Goal: Obtain resource: Obtain resource

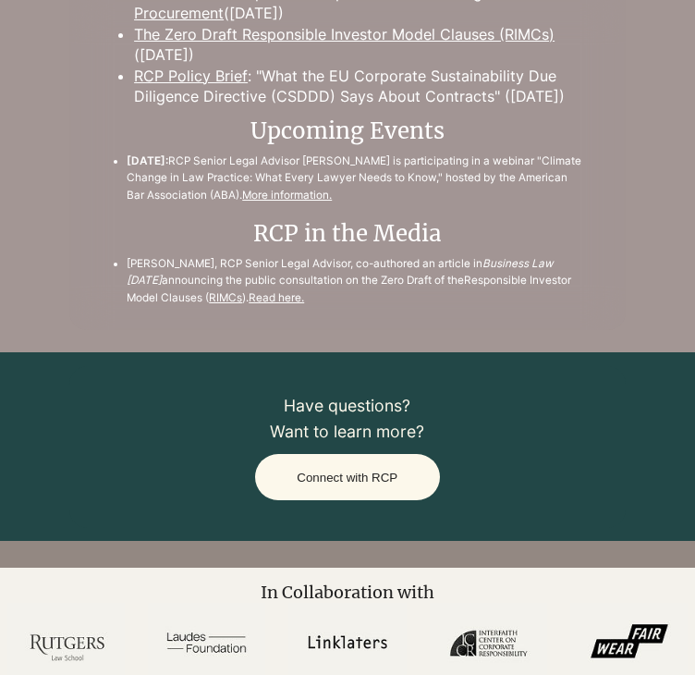
scroll to position [2550, 0]
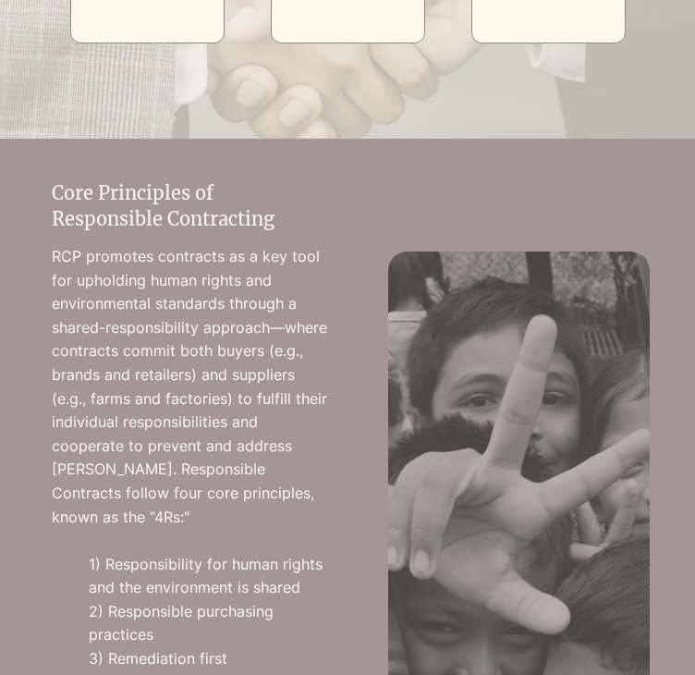
click at [372, 428] on div at bounding box center [522, 479] width 348 height 681
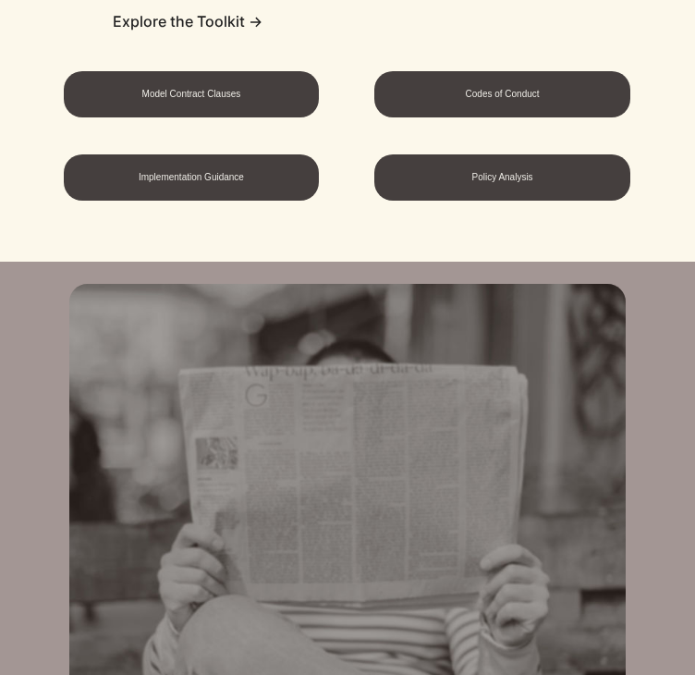
scroll to position [1492, 0]
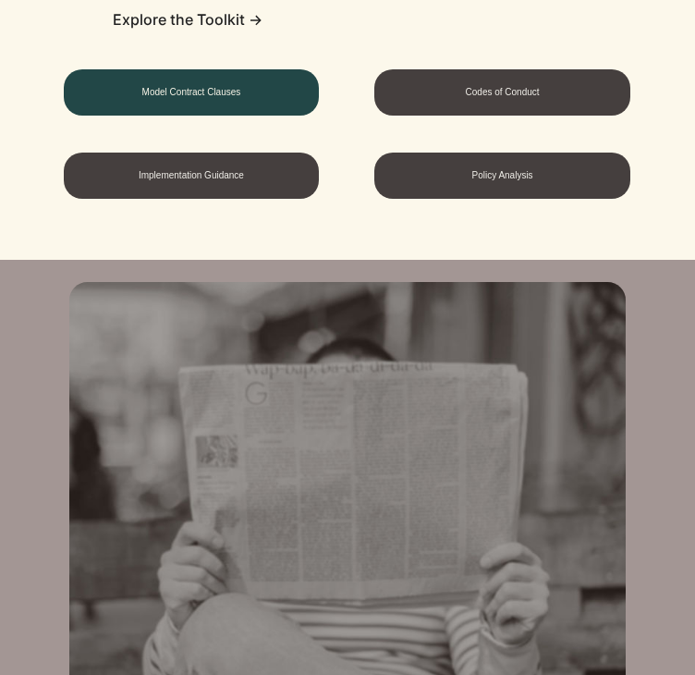
click at [232, 92] on span "Model Contract Clauses" at bounding box center [191, 92] width 99 height 10
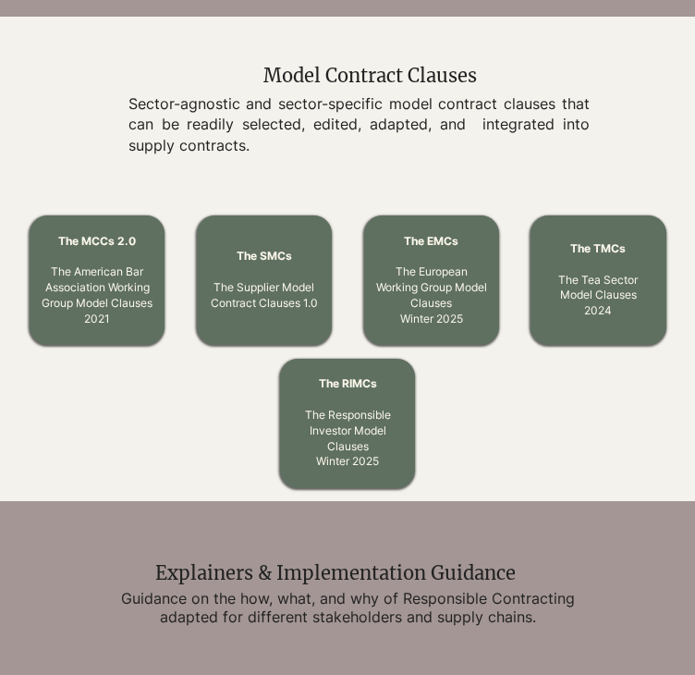
scroll to position [603, 0]
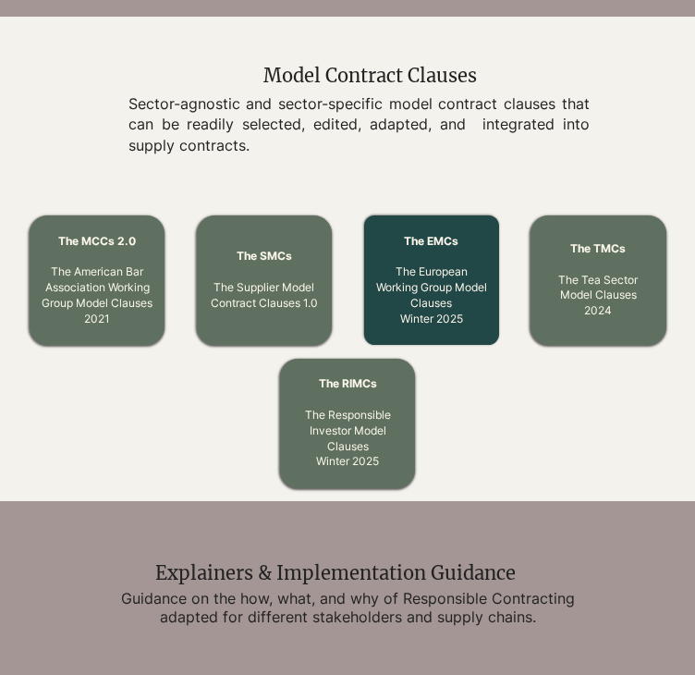
click at [425, 306] on link "The EMCs The European Working Group Model Clauses Winter 2025" at bounding box center [431, 280] width 111 height 92
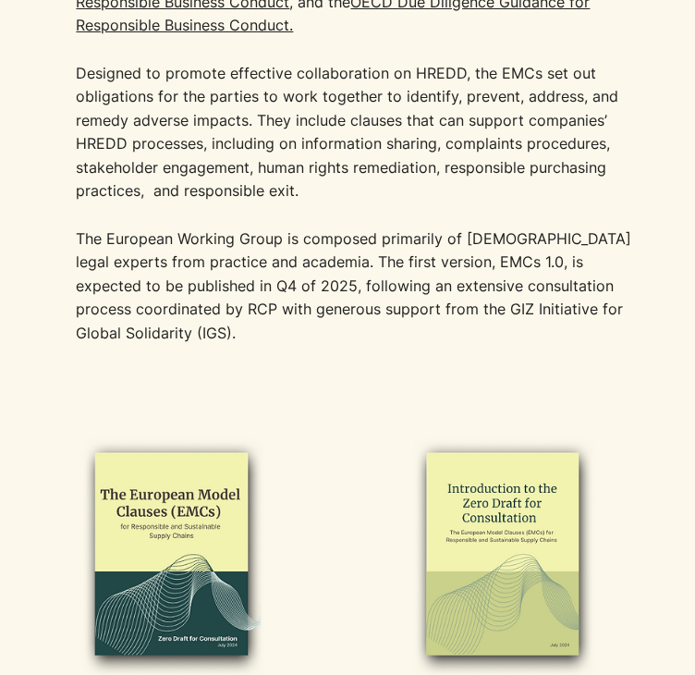
scroll to position [669, 0]
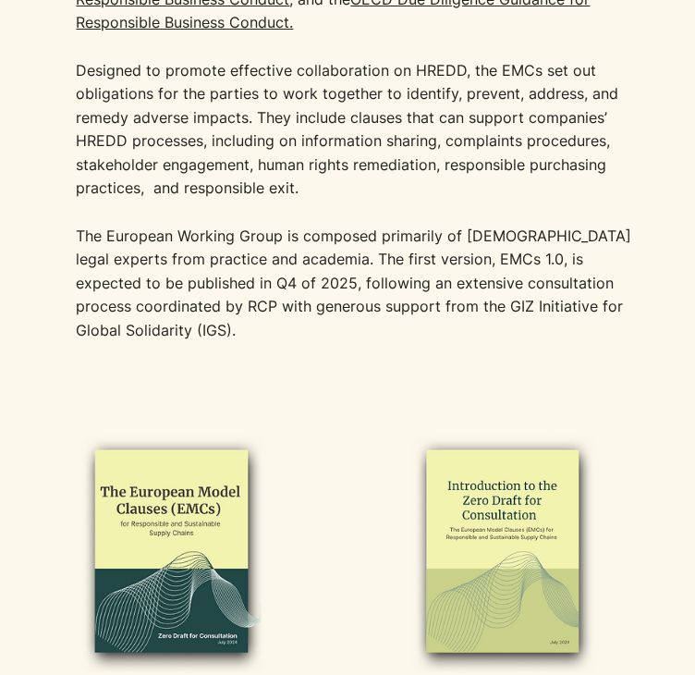
click at [218, 256] on p "The European Working Group is composed primarily of [DEMOGRAPHIC_DATA] legal ex…" at bounding box center [354, 284] width 557 height 118
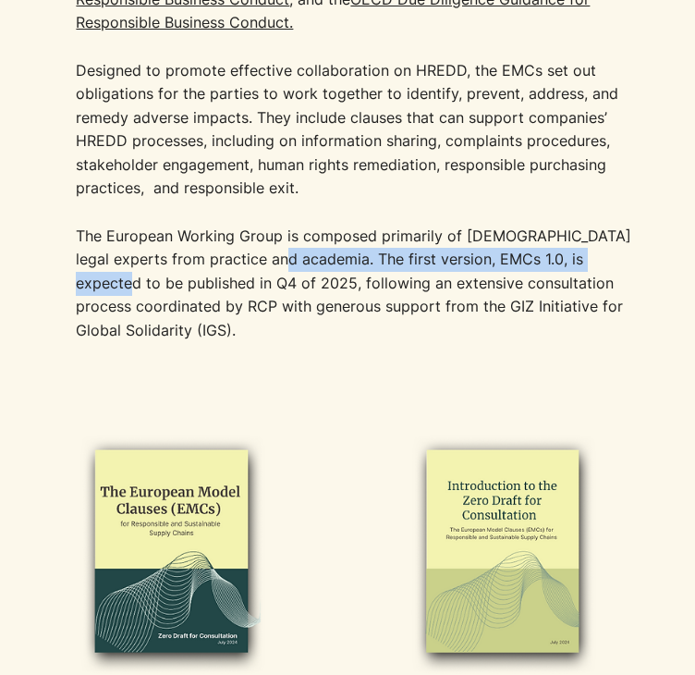
drag, startPoint x: 92, startPoint y: 280, endPoint x: 273, endPoint y: 264, distance: 181.0
click at [273, 264] on p "The European Working Group is composed primarily of [DEMOGRAPHIC_DATA] legal ex…" at bounding box center [354, 284] width 557 height 118
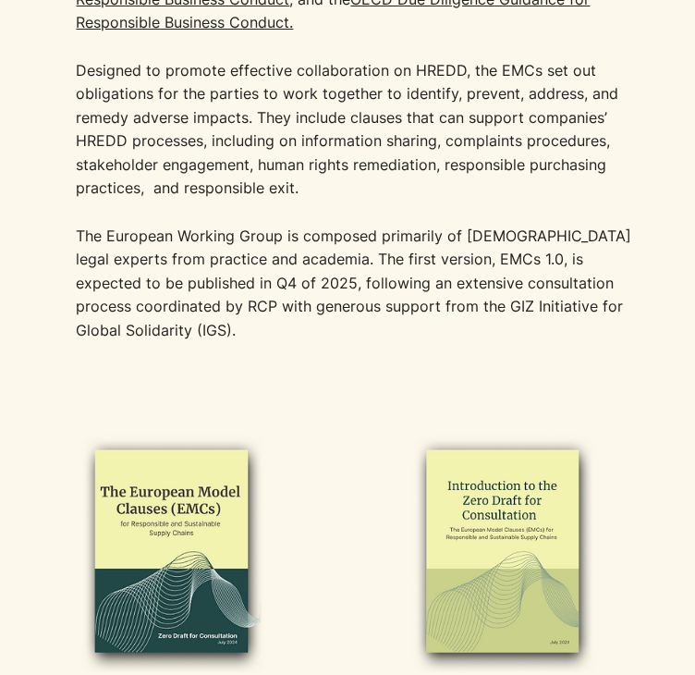
click at [273, 264] on p "The European Working Group is composed primarily of [DEMOGRAPHIC_DATA] legal ex…" at bounding box center [354, 284] width 557 height 118
click at [168, 285] on p "The European Working Group is composed primarily of [DEMOGRAPHIC_DATA] legal ex…" at bounding box center [354, 284] width 557 height 118
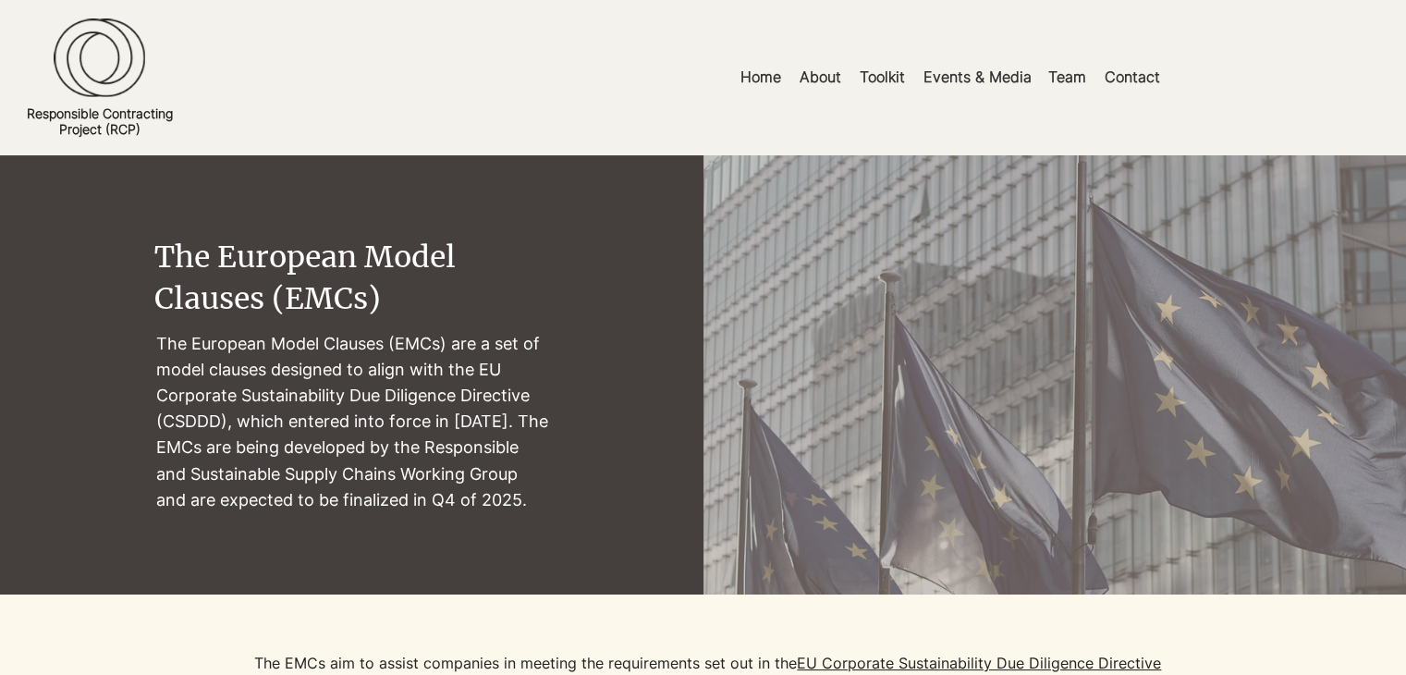
scroll to position [0, 0]
click at [694, 71] on p "Team" at bounding box center [1067, 77] width 56 height 42
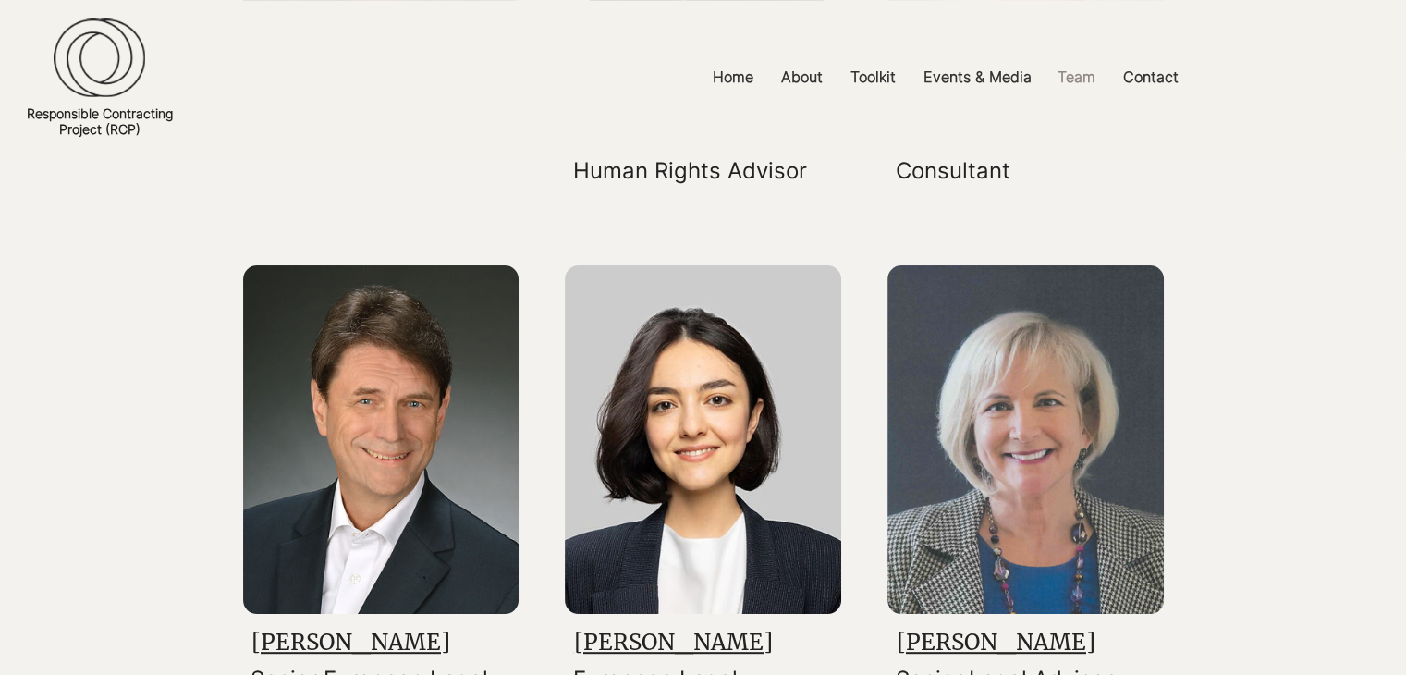
scroll to position [670, 0]
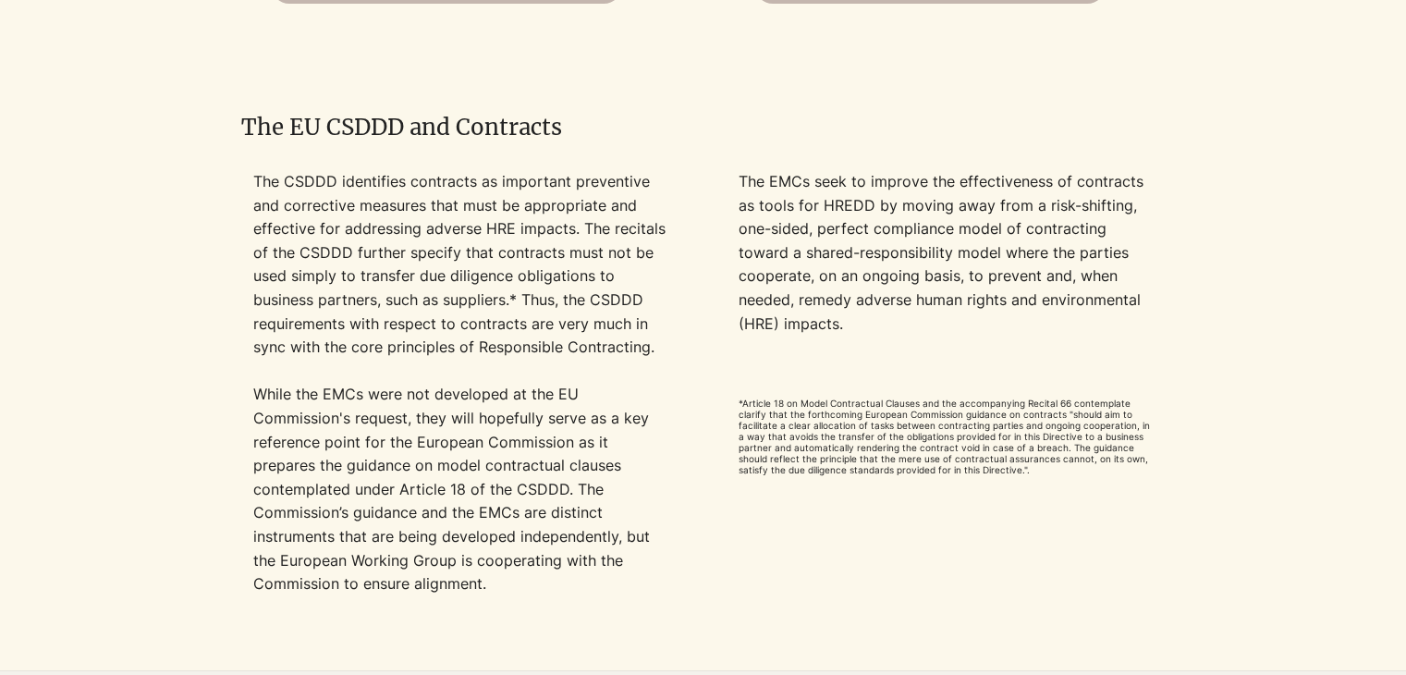
scroll to position [1550, 0]
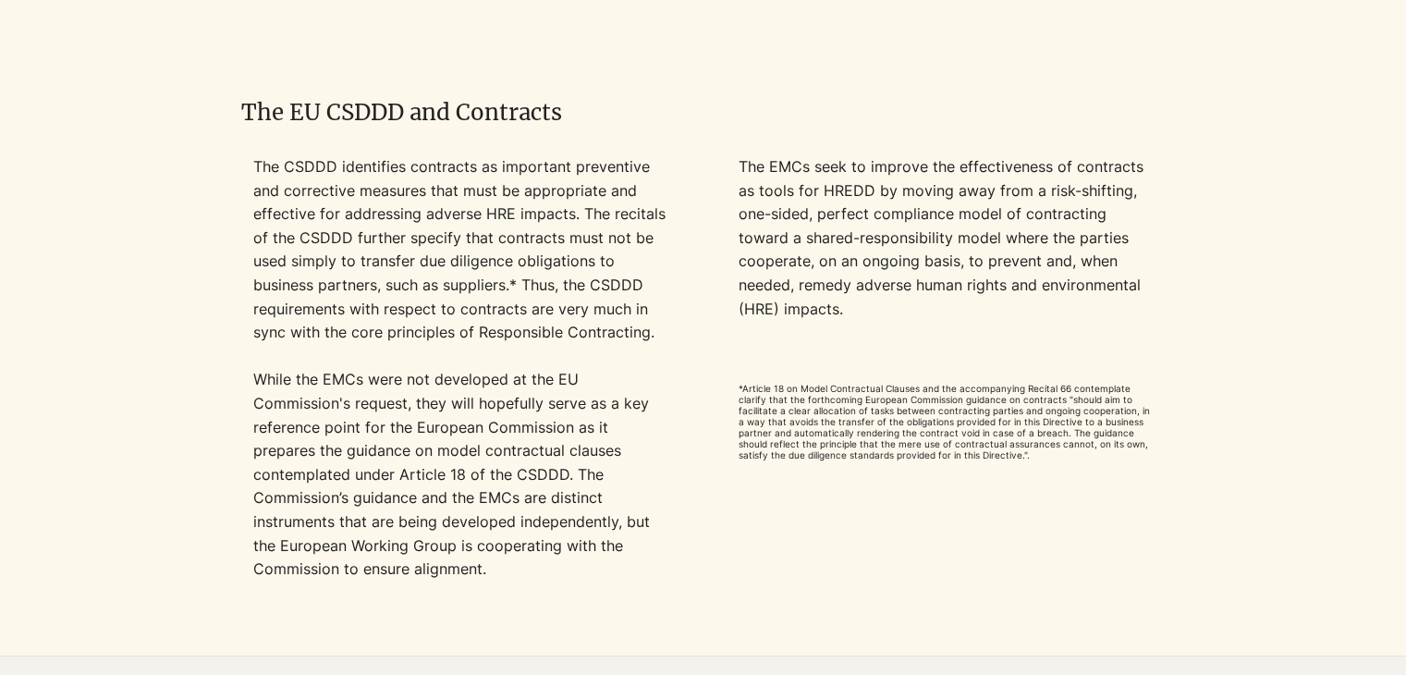
click at [478, 227] on p "The CSDDD identifies contracts as important preventive and corrective measures …" at bounding box center [460, 250] width 415 height 190
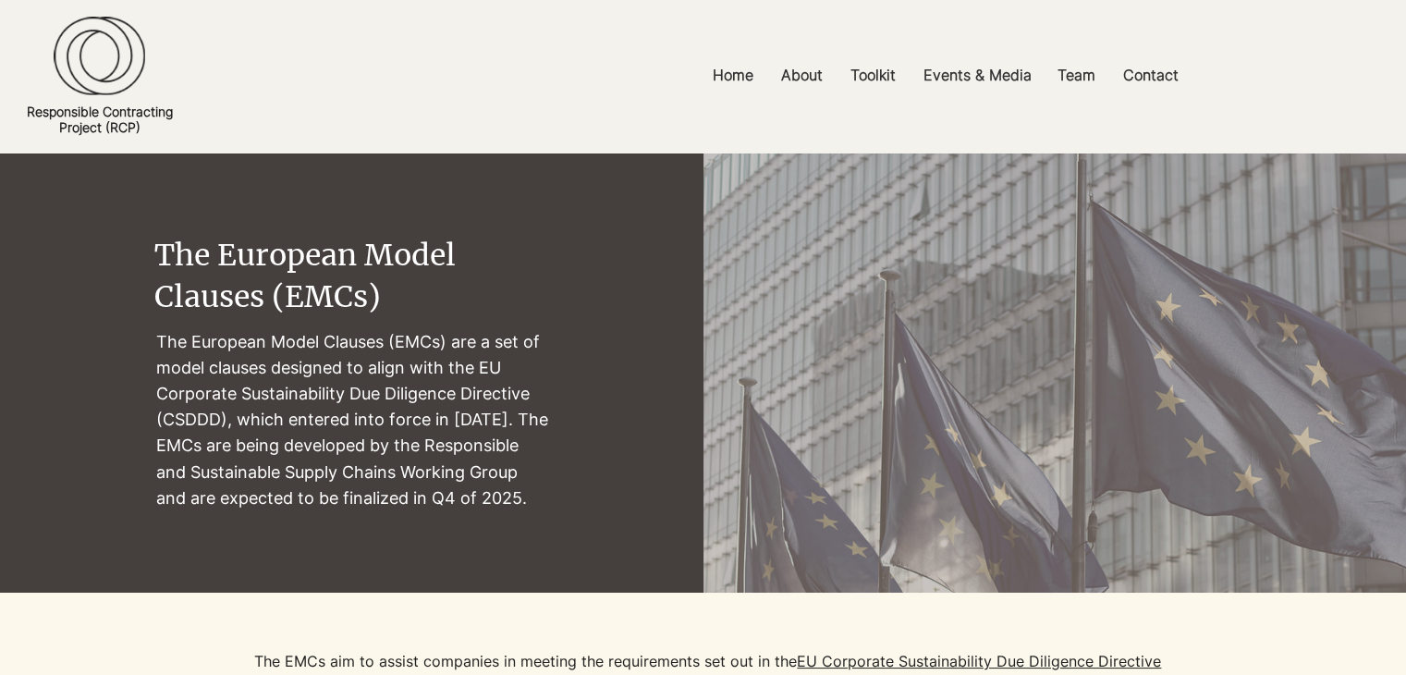
scroll to position [0, 0]
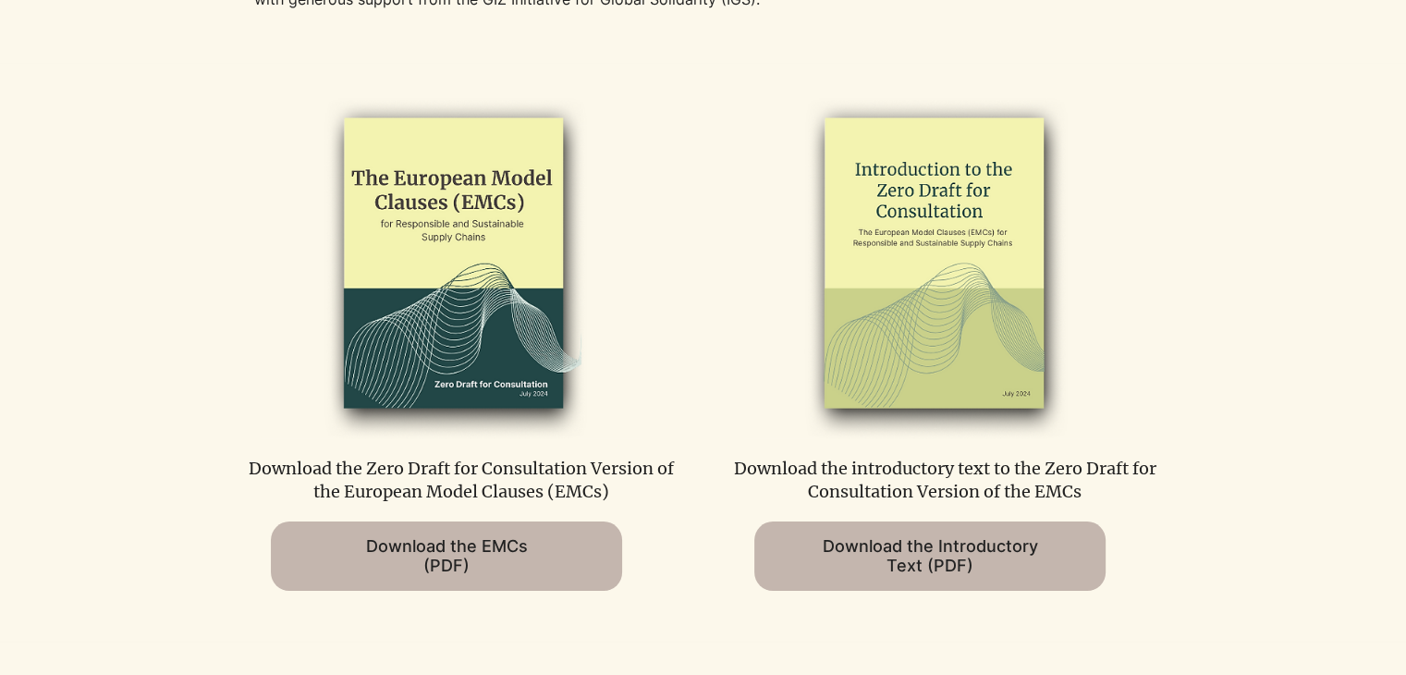
click at [425, 306] on img at bounding box center [452, 265] width 382 height 349
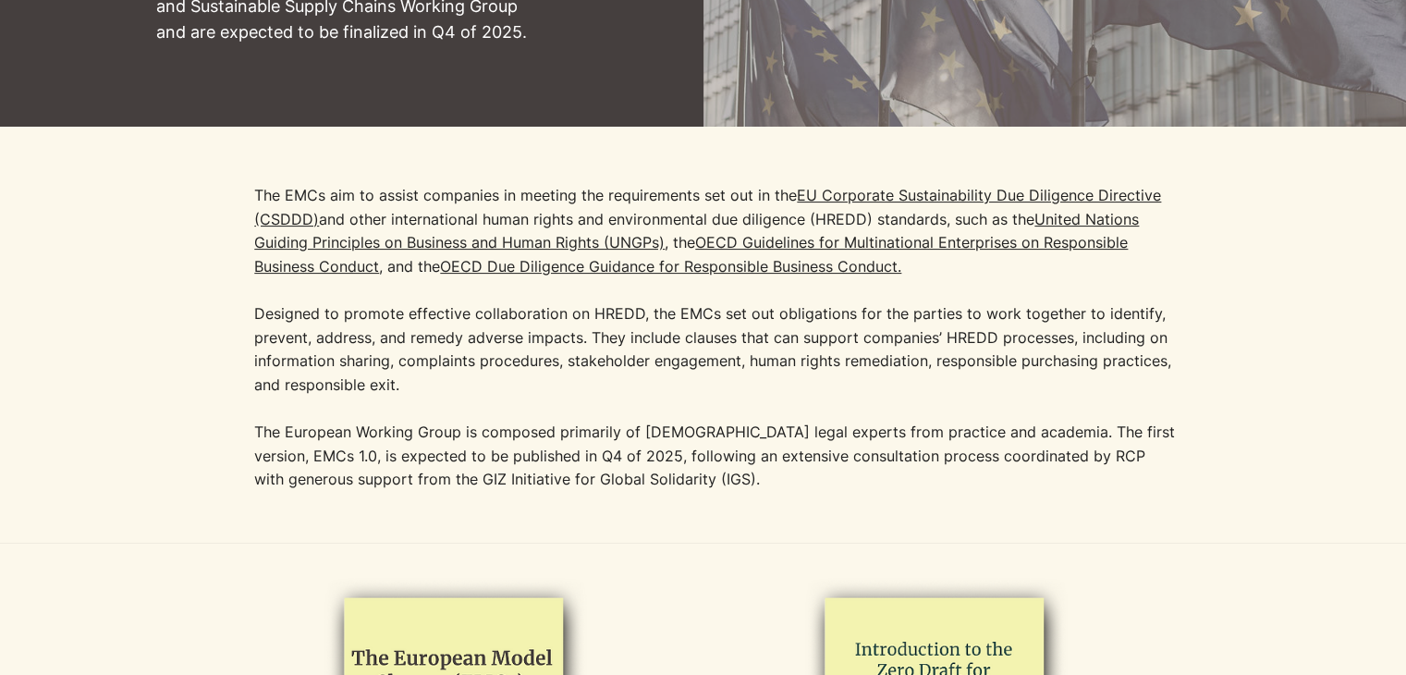
scroll to position [475, 0]
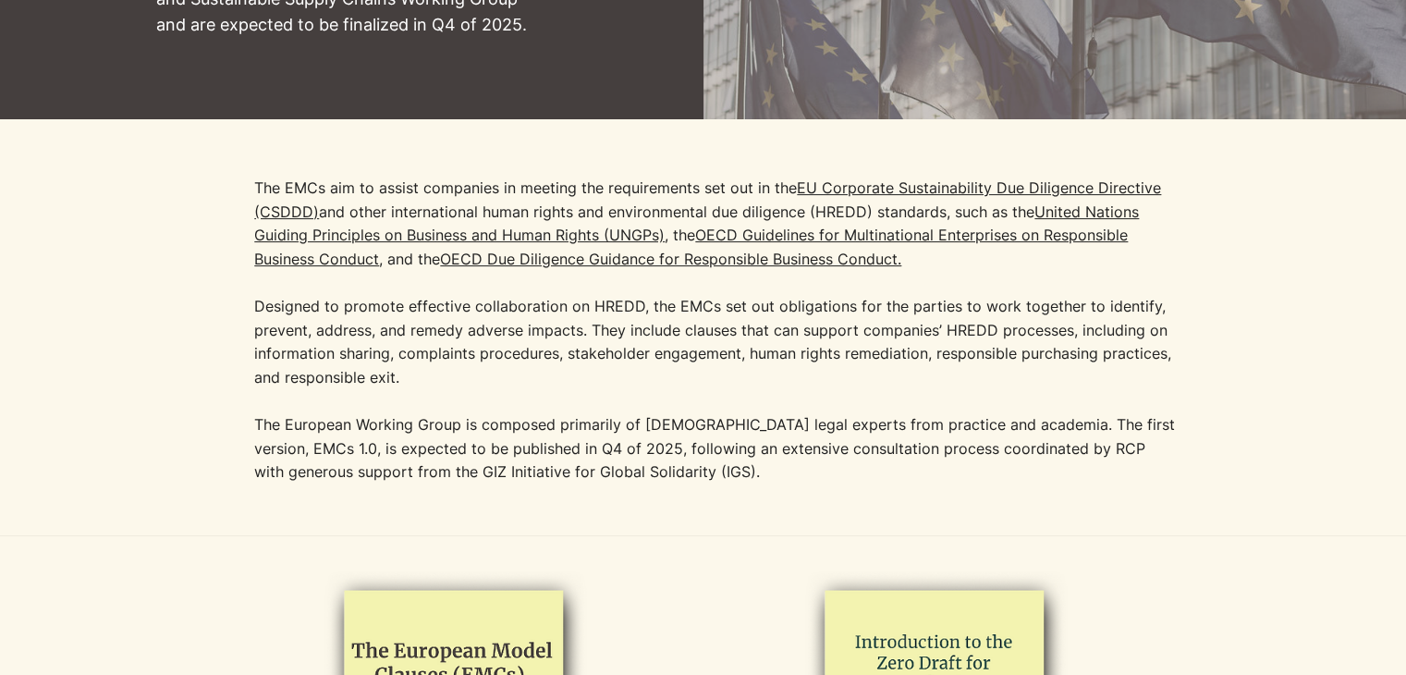
click at [694, 425] on p "The European Working Group is composed primarily of [DEMOGRAPHIC_DATA] legal ex…" at bounding box center [716, 448] width 925 height 71
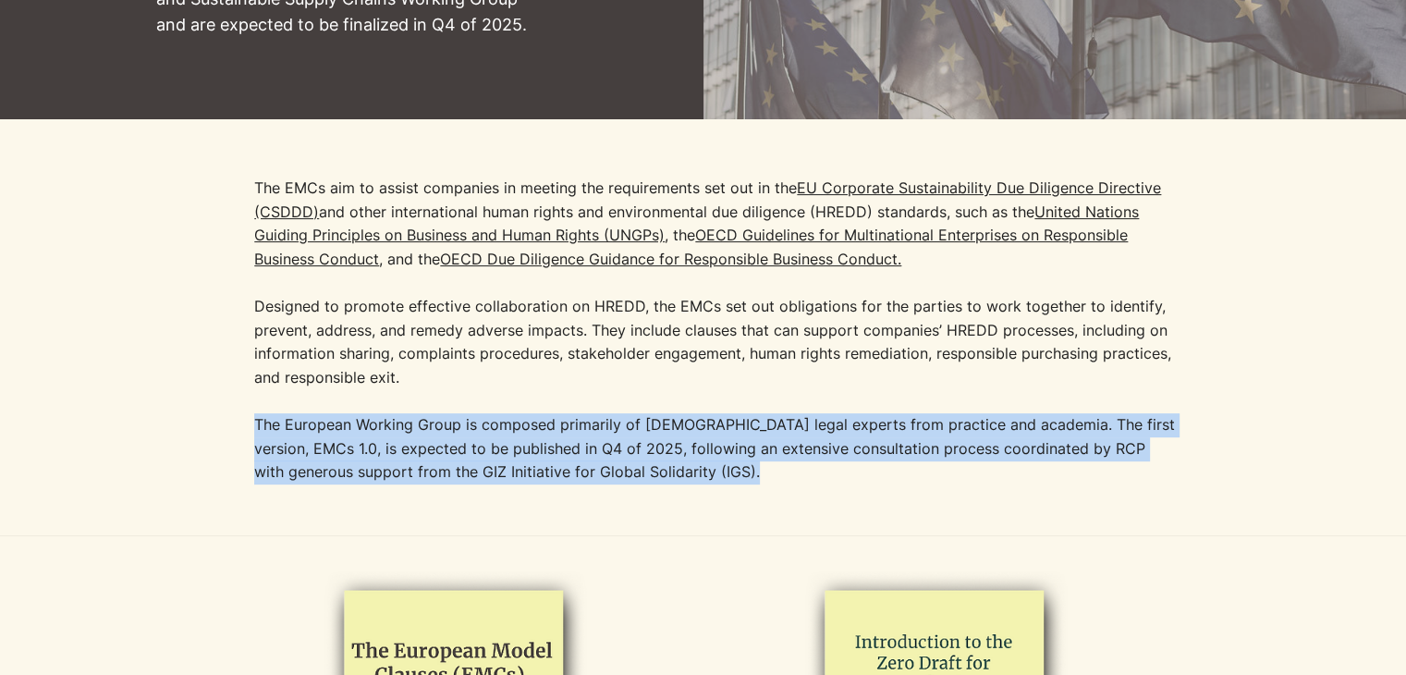
click at [694, 425] on p "The European Working Group is composed primarily of [DEMOGRAPHIC_DATA] legal ex…" at bounding box center [716, 448] width 925 height 71
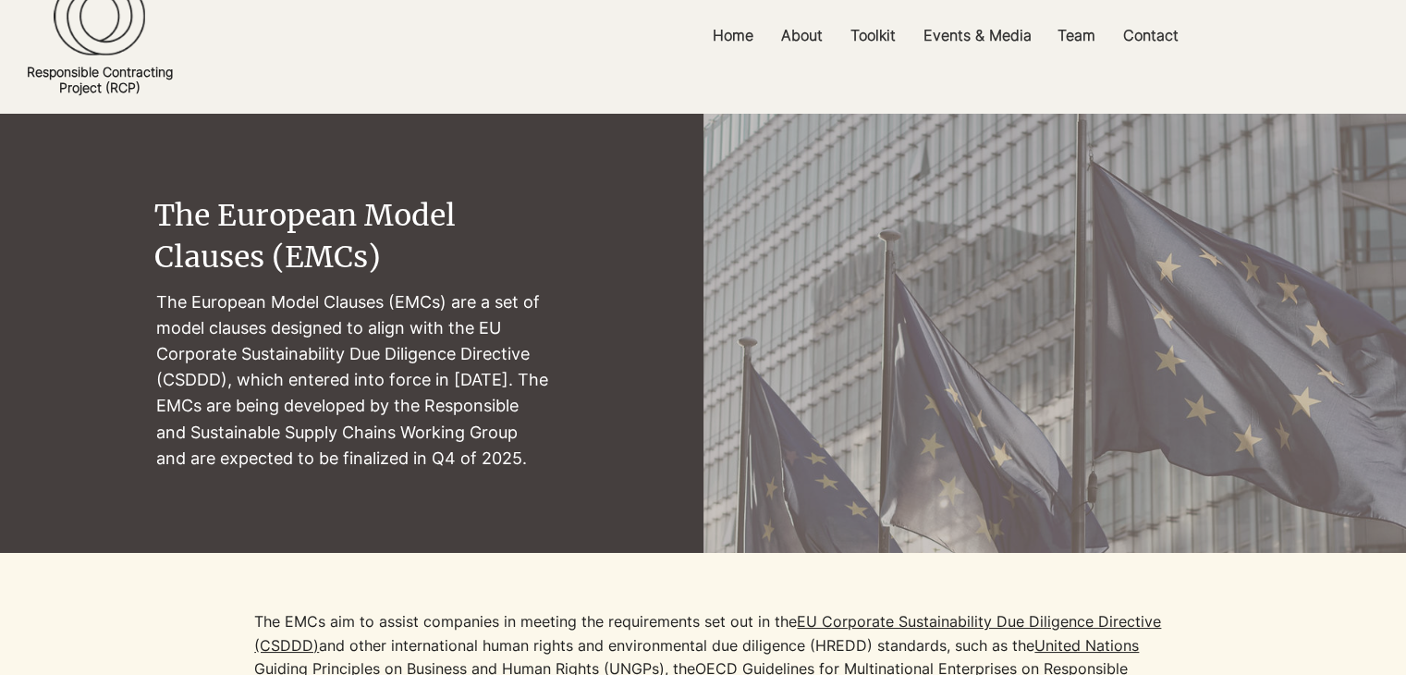
scroll to position [0, 0]
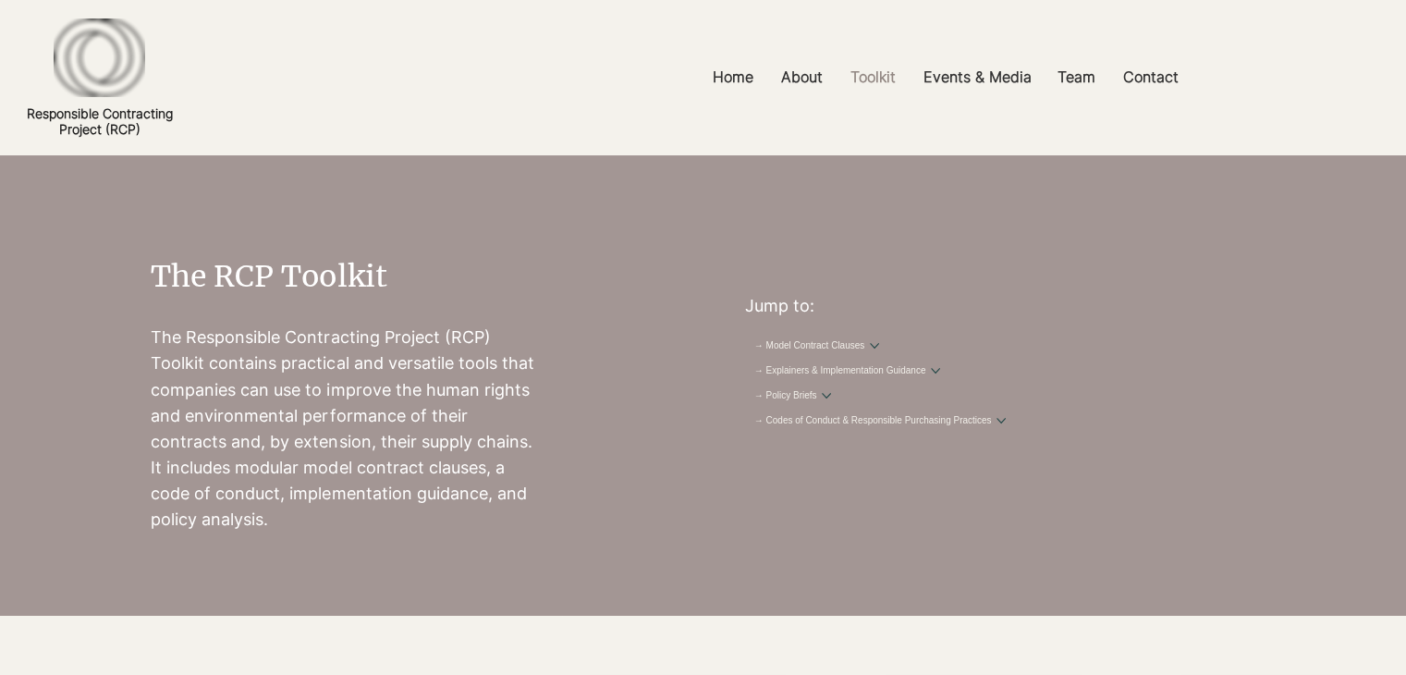
scroll to position [603, 0]
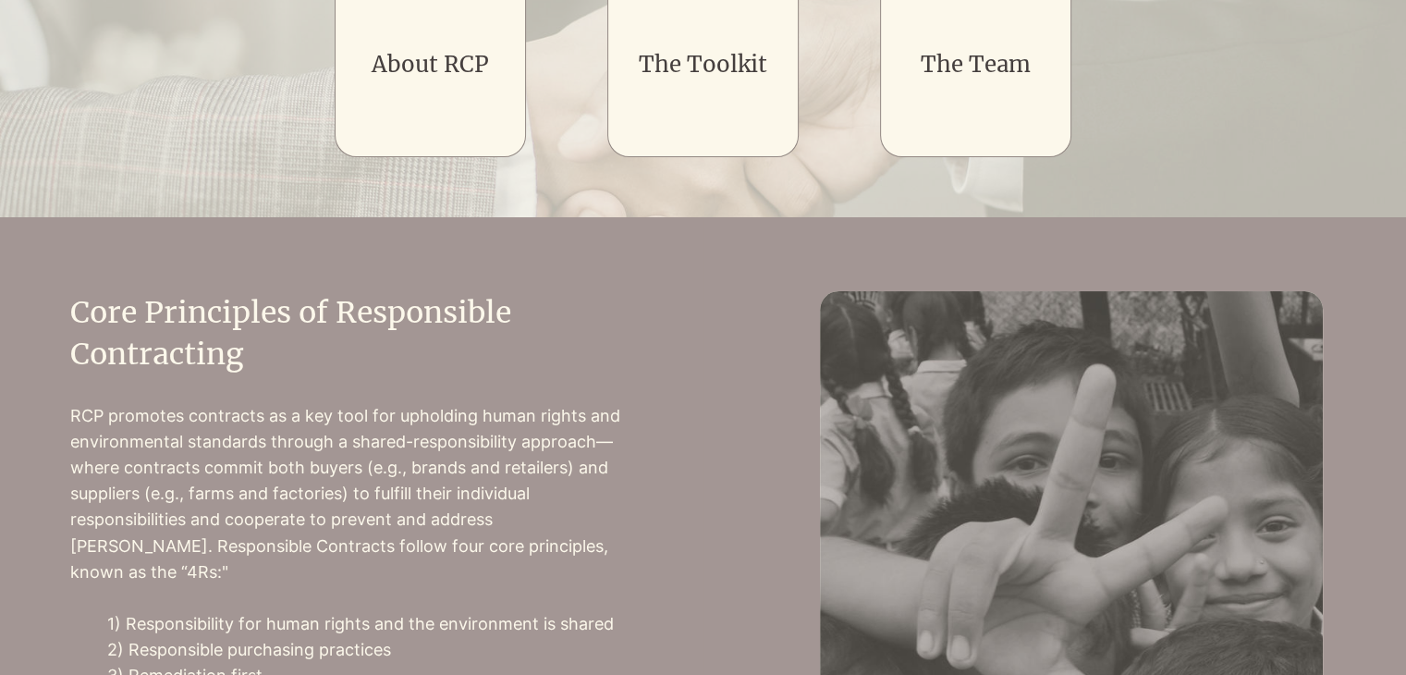
scroll to position [492, 0]
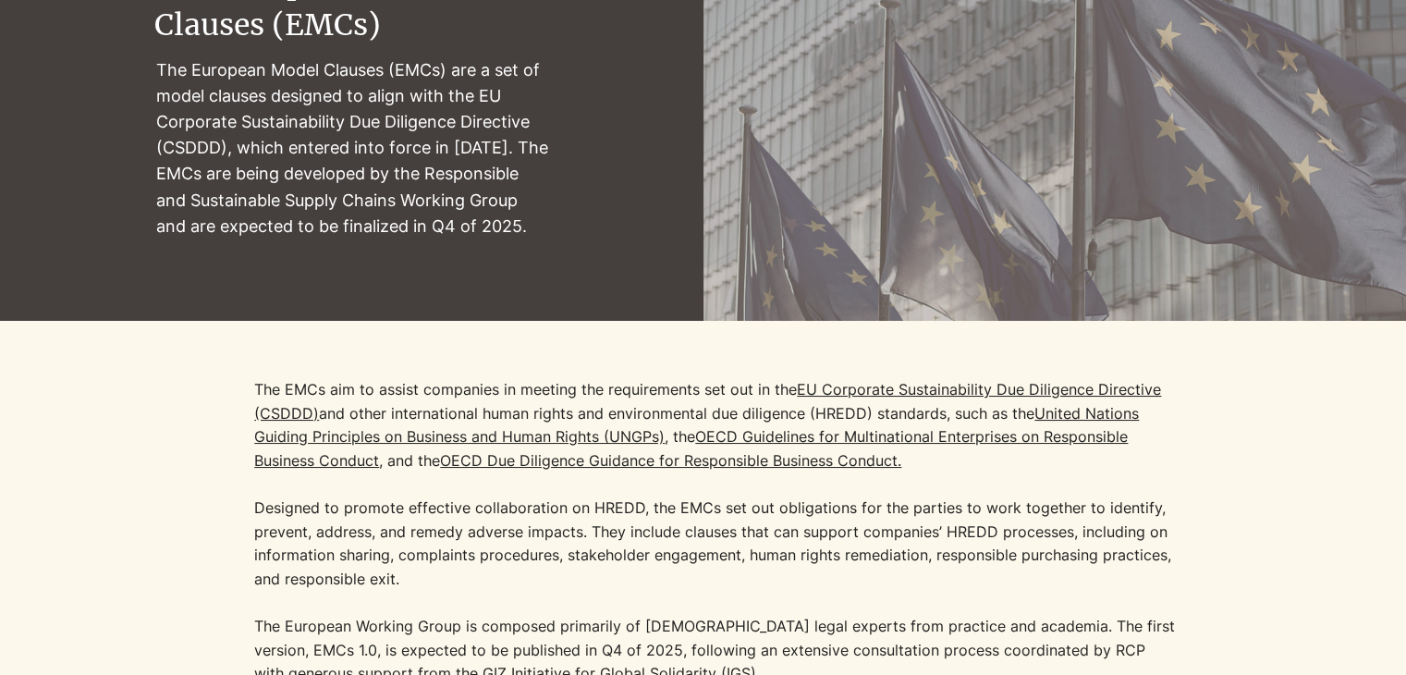
scroll to position [284, 0]
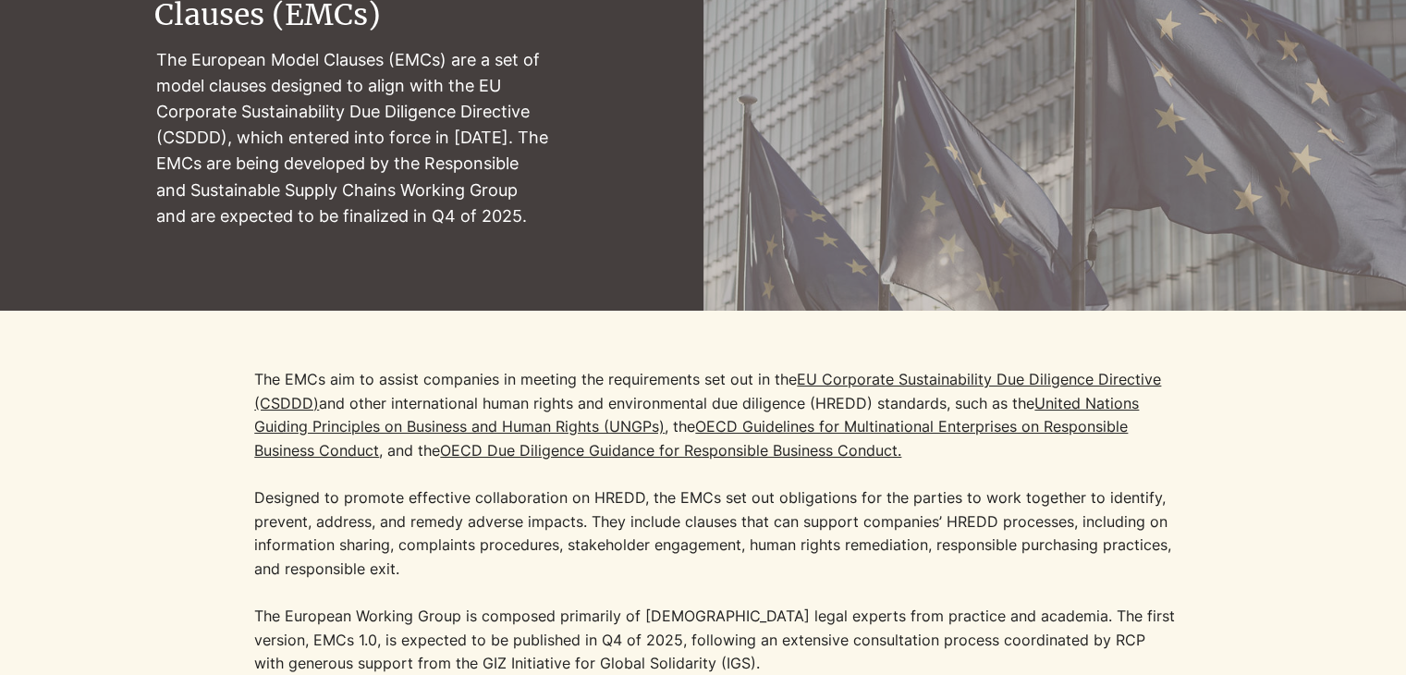
click at [442, 97] on p "The European Model Clauses (EMCs) are a set of model clauses designed to align …" at bounding box center [353, 138] width 394 height 182
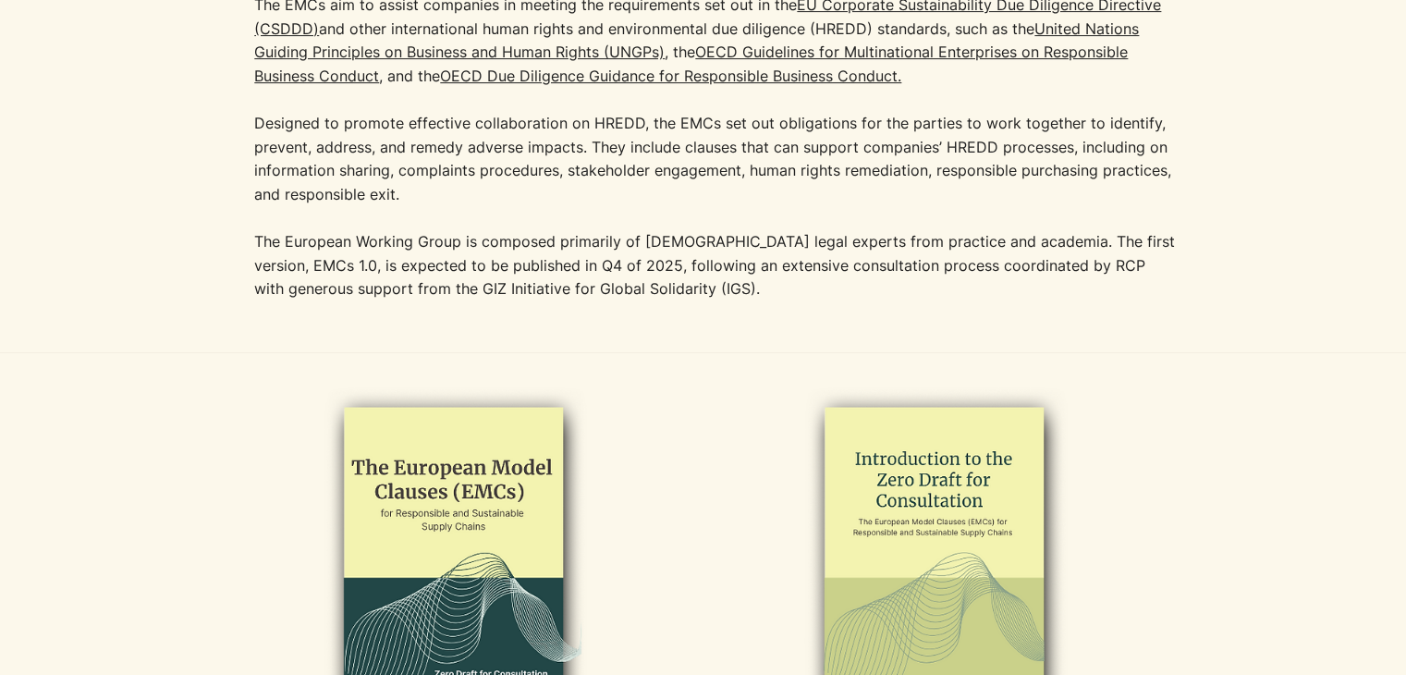
scroll to position [659, 0]
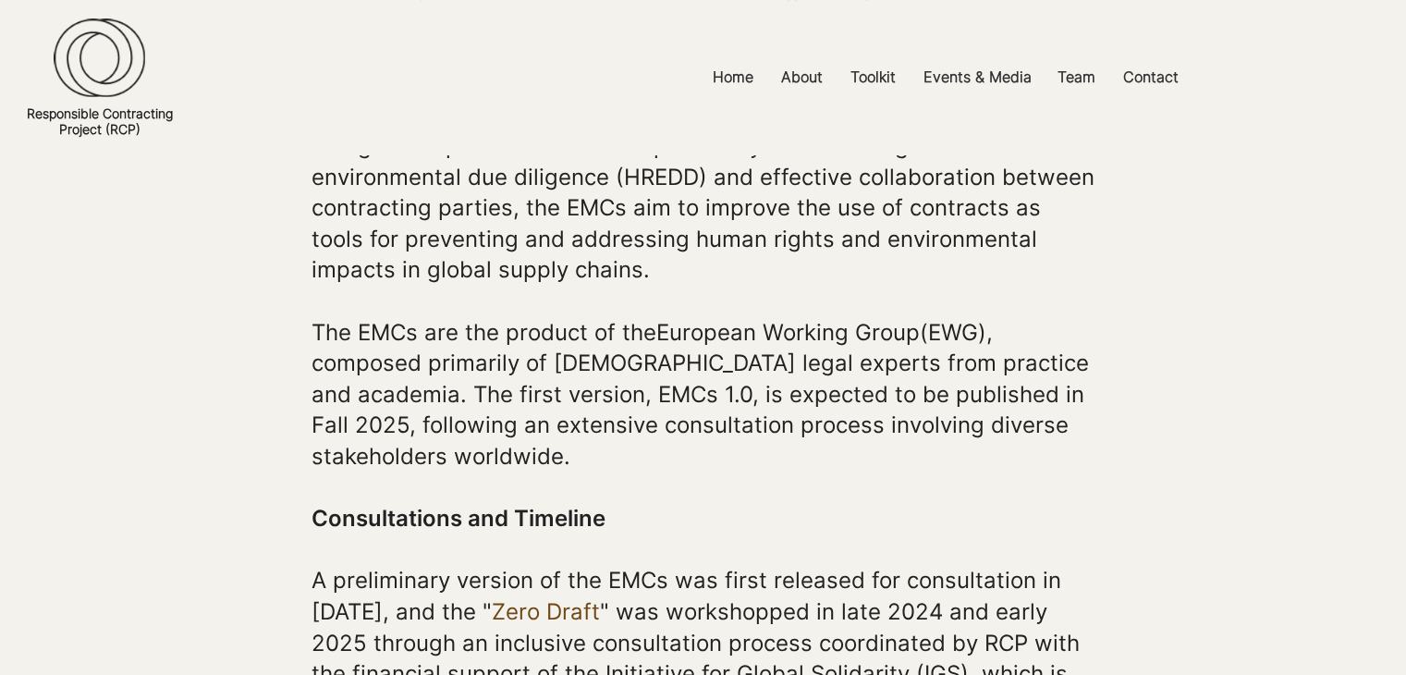
scroll to position [629, 0]
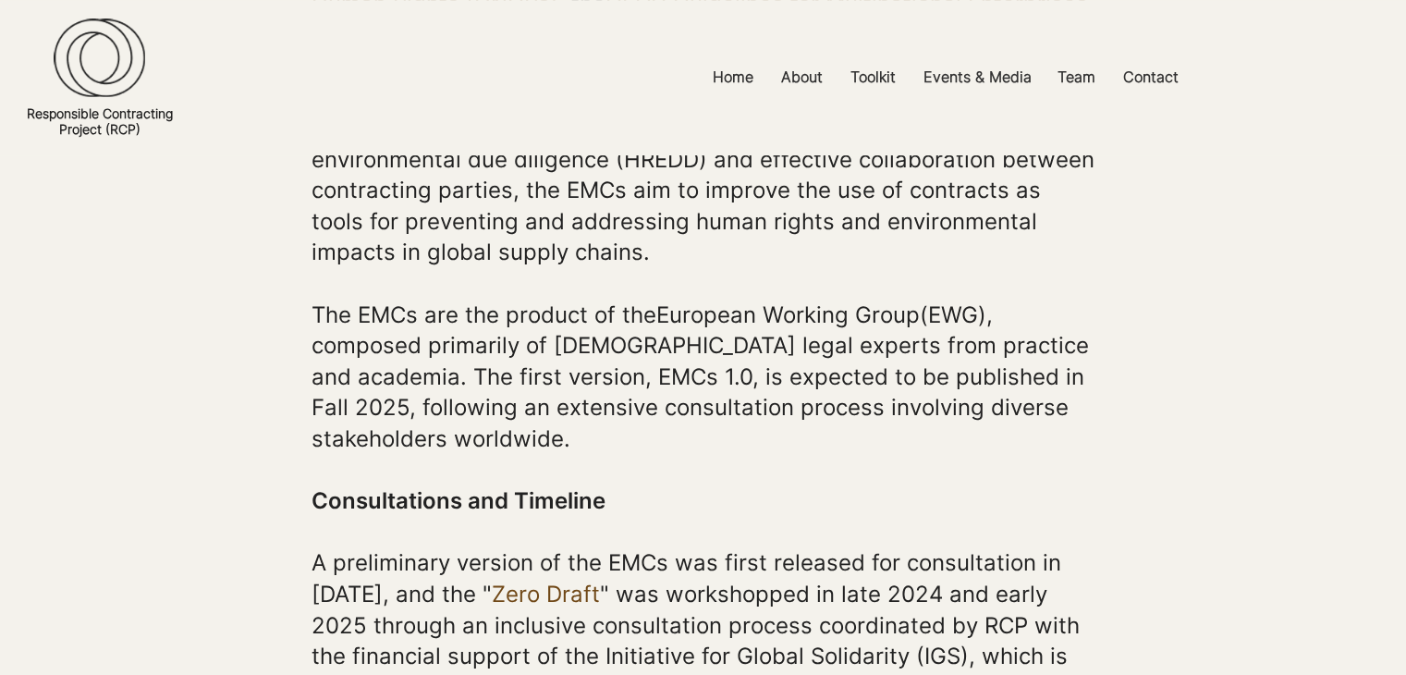
click at [359, 352] on span "The EMCs are the product of the European Working Group (EWG), composed primaril…" at bounding box center [701, 376] width 778 height 151
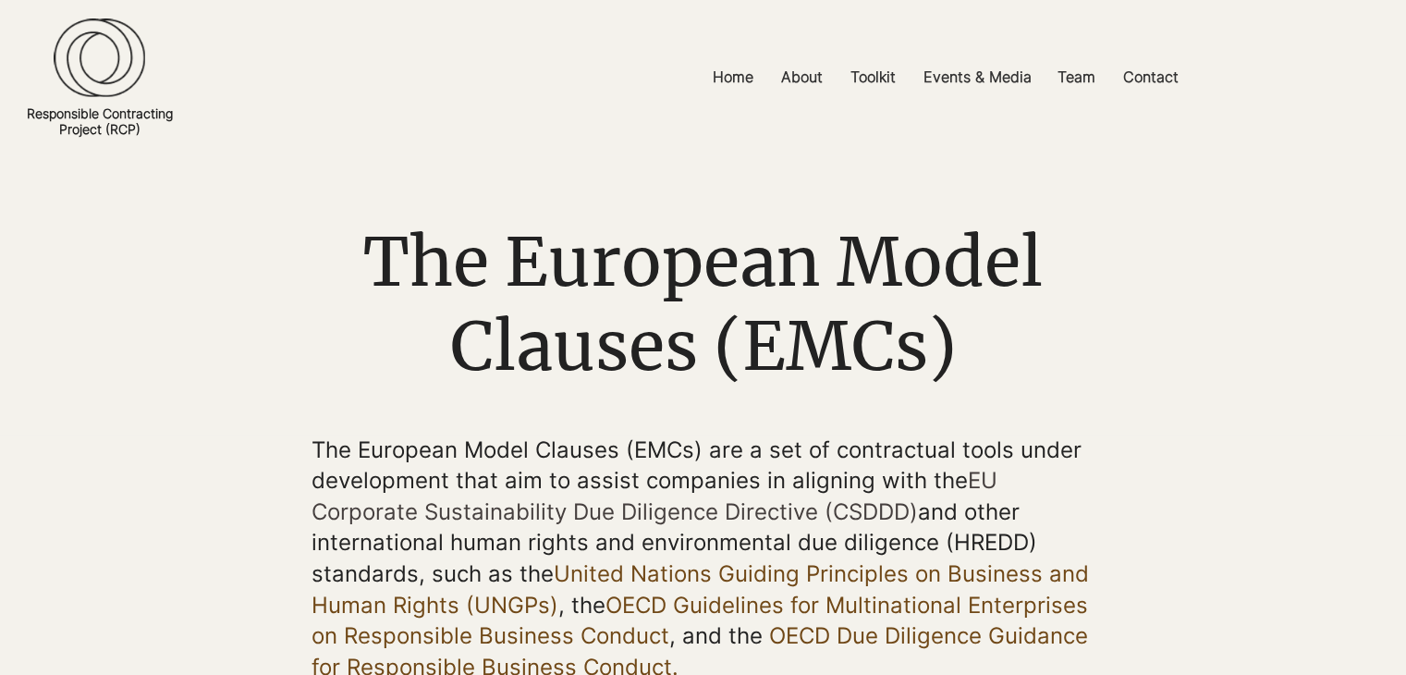
scroll to position [26, 0]
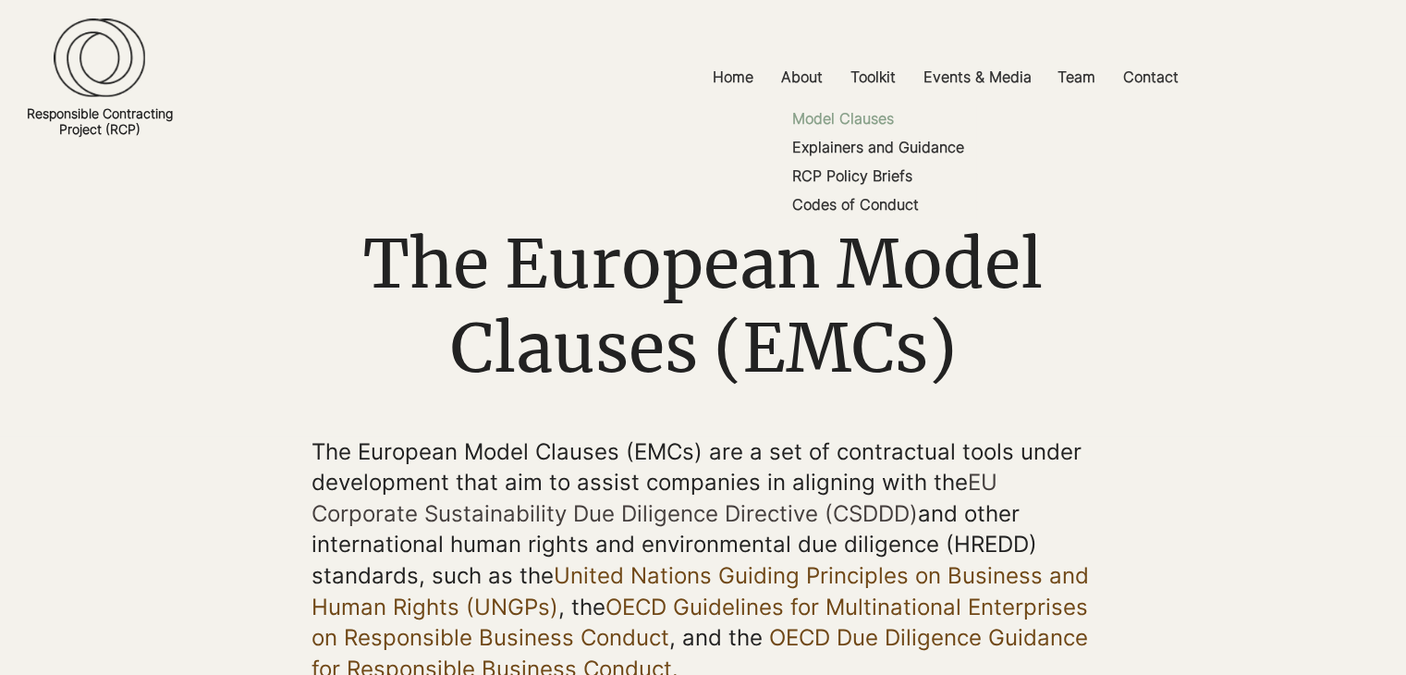
click at [854, 120] on p "Model Clauses" at bounding box center [843, 118] width 117 height 29
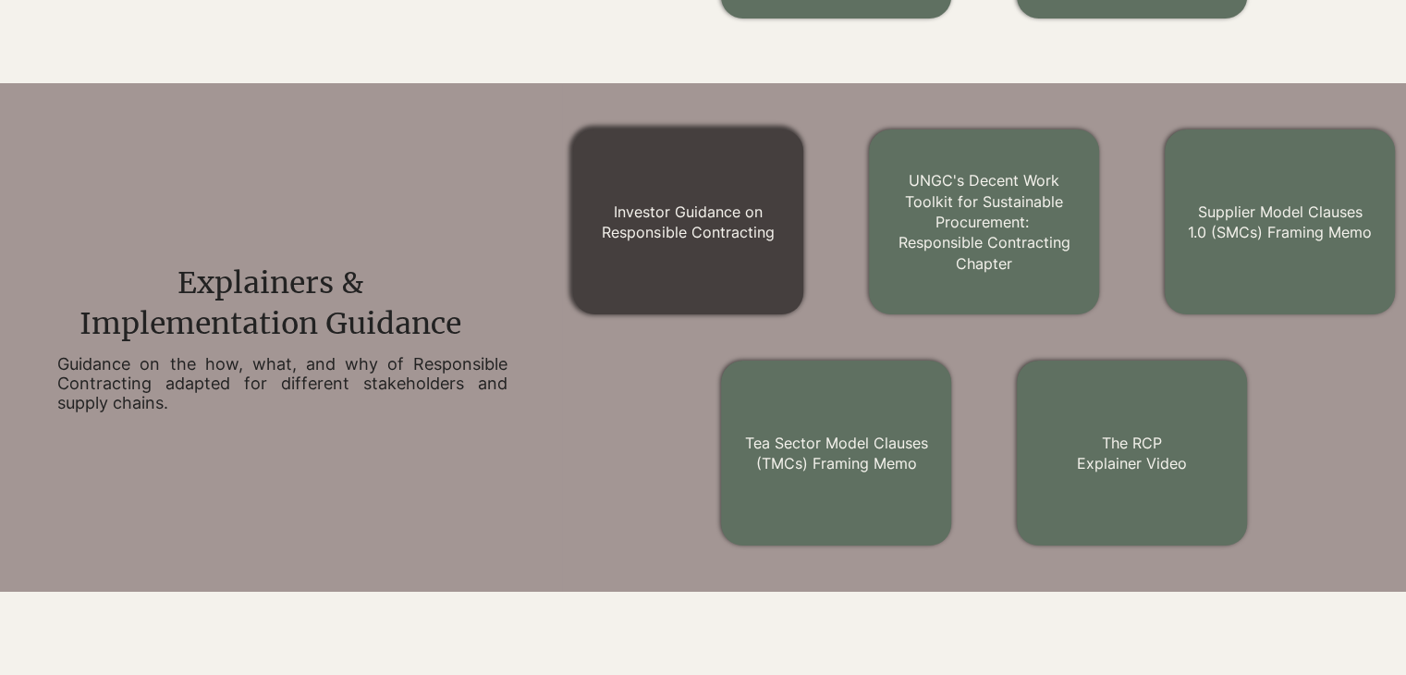
scroll to position [1061, 0]
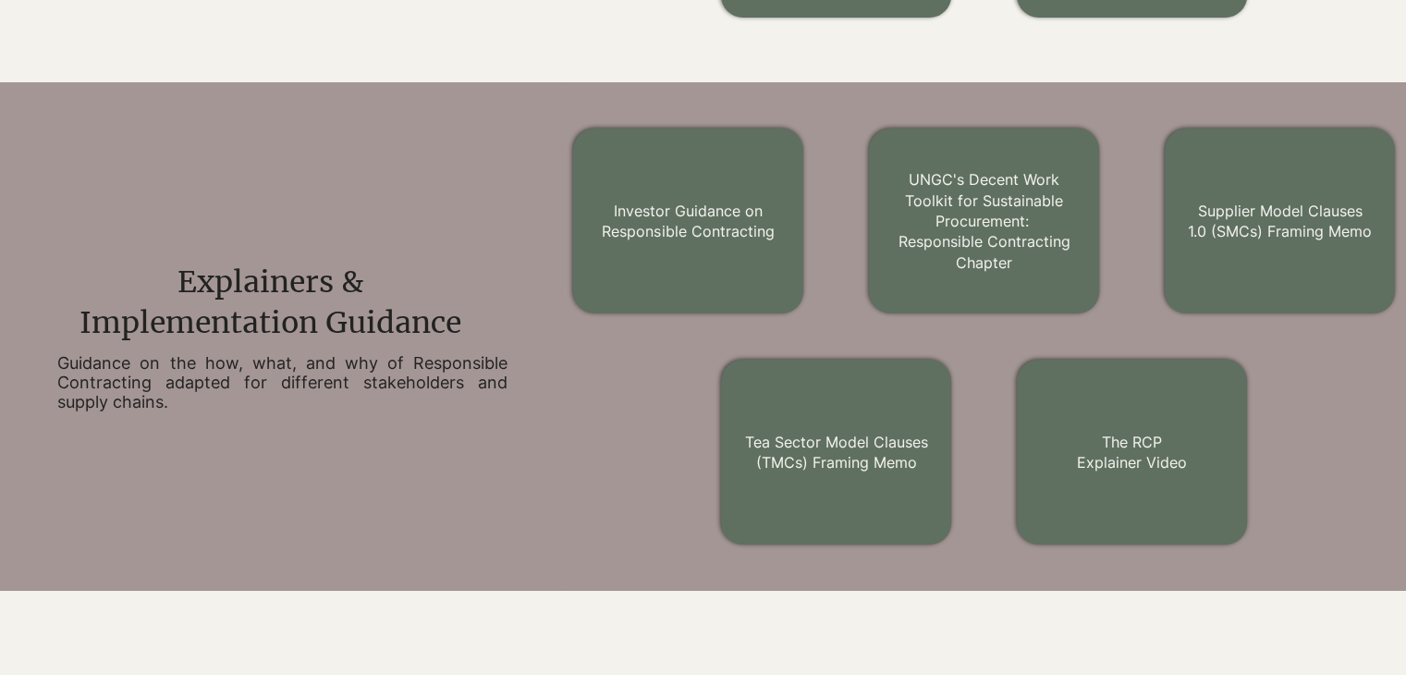
click at [197, 387] on h2 "Guidance on the how, what, and why of Responsible Contracting adapted for diffe…" at bounding box center [282, 382] width 450 height 58
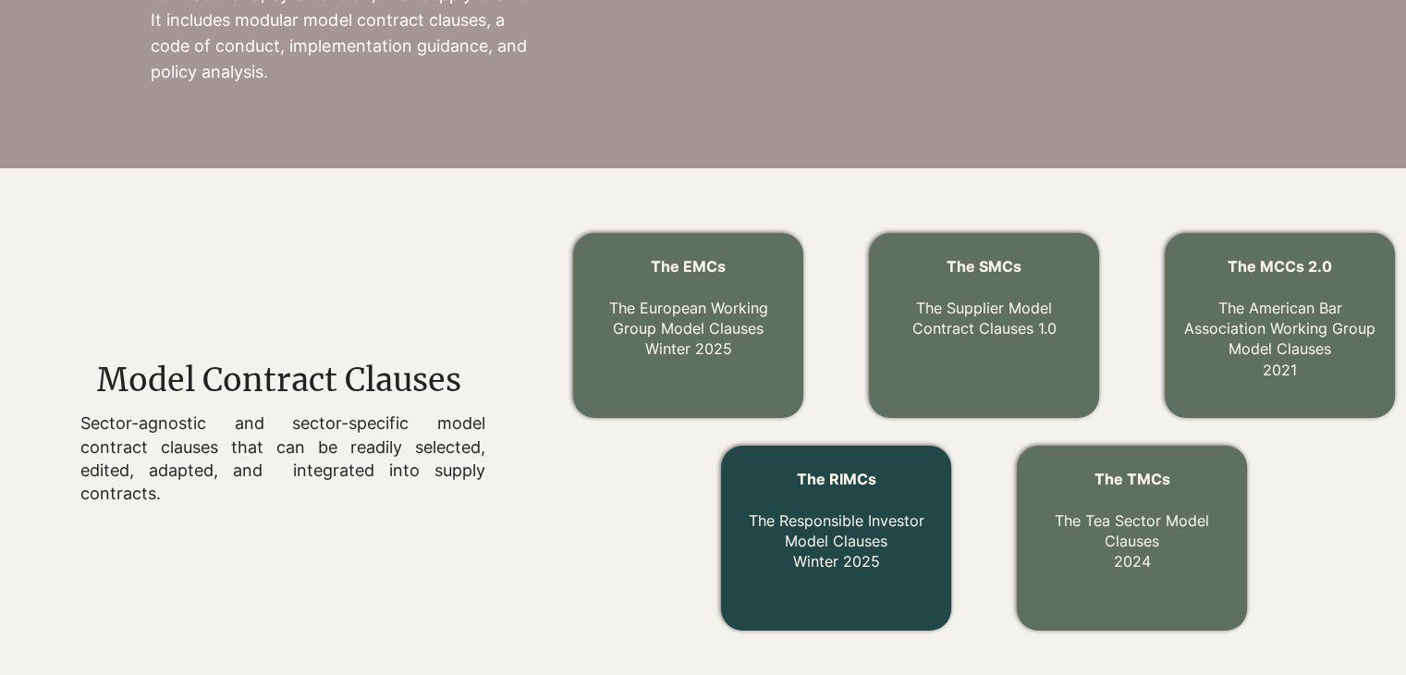
scroll to position [448, 0]
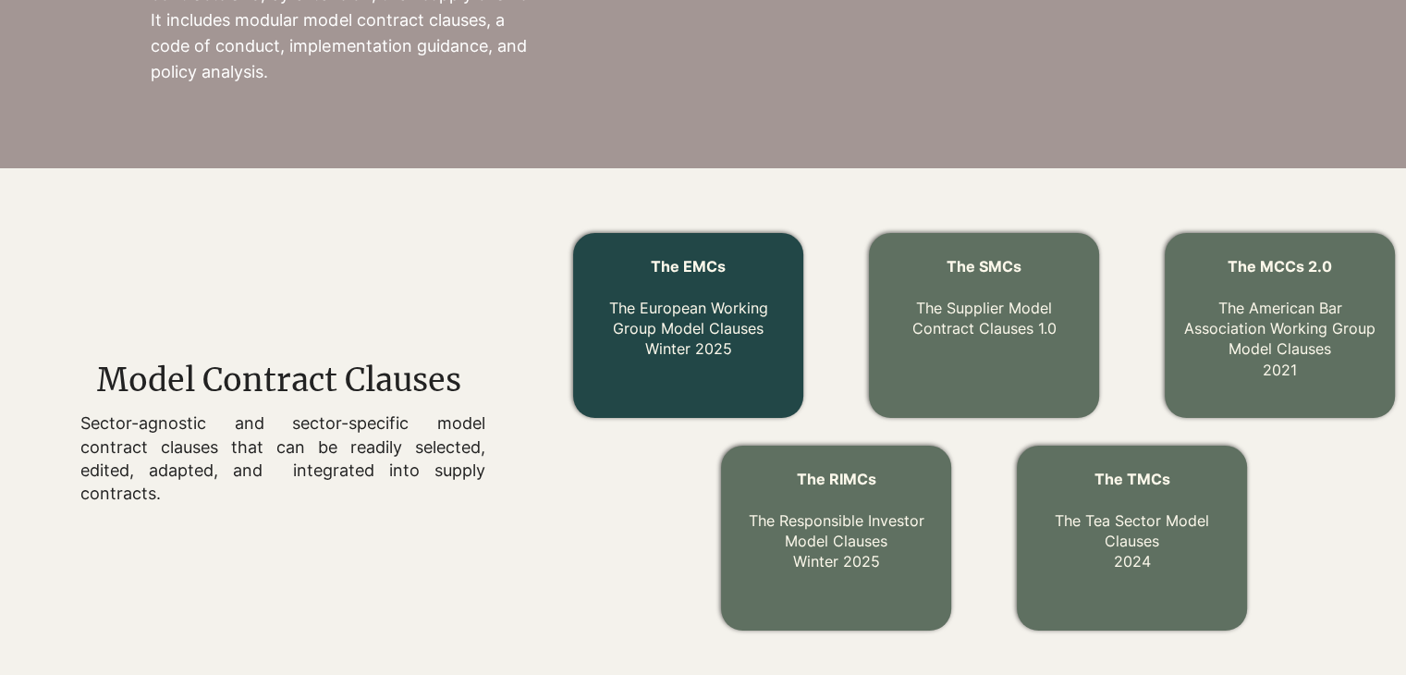
click at [724, 332] on link "The EMCs The European Working Group Model Clauses Winter 2025" at bounding box center [688, 308] width 159 height 102
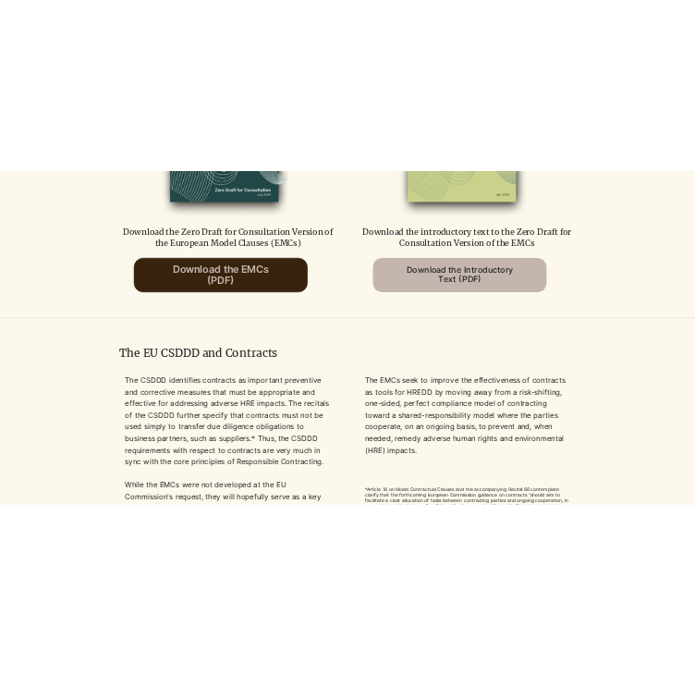
scroll to position [1291, 0]
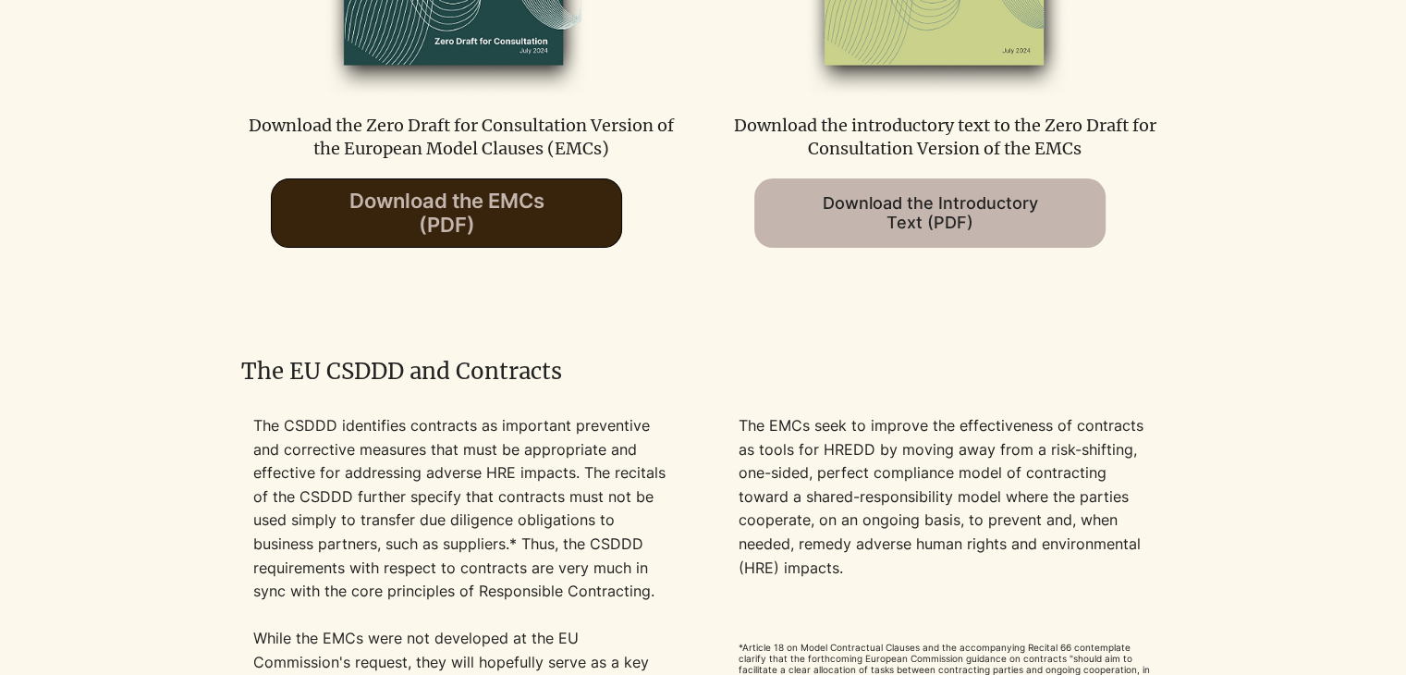
click at [399, 214] on span "Download the EMCs (PDF)" at bounding box center [447, 213] width 195 height 48
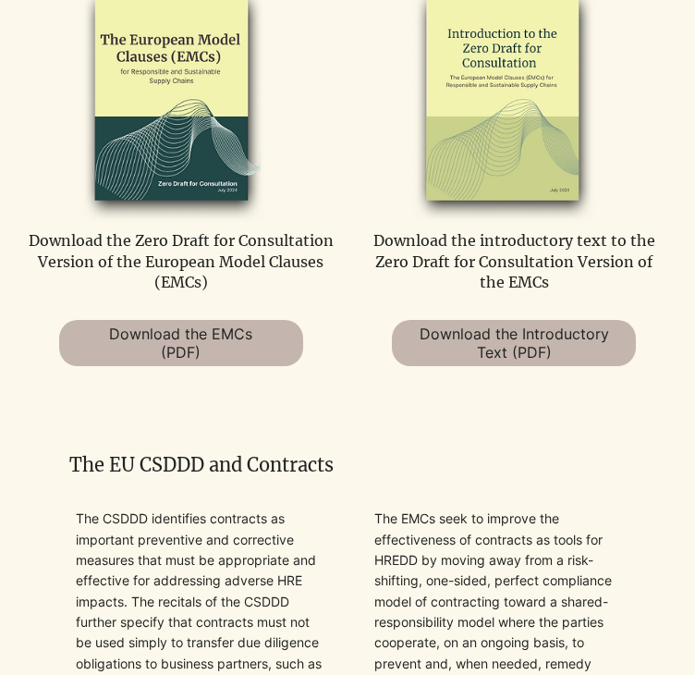
scroll to position [1130, 0]
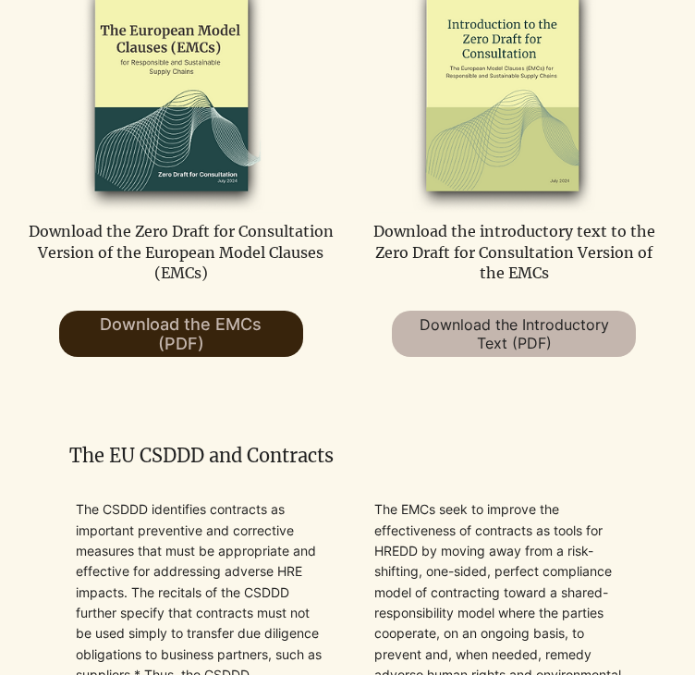
click at [167, 342] on span "Download the EMCs (PDF)" at bounding box center [181, 333] width 162 height 39
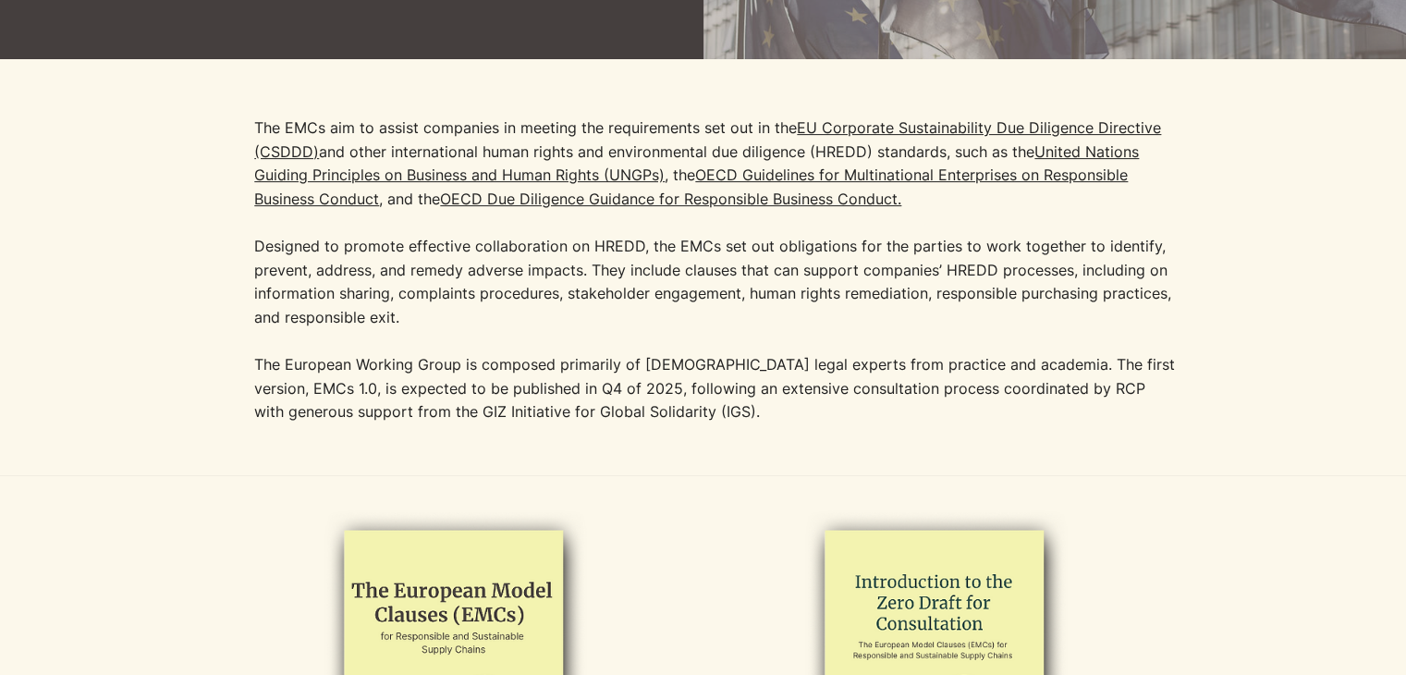
scroll to position [536, 0]
click at [374, 289] on p "The EMCs aim to assist companies in meeting the requirements set out in the EU …" at bounding box center [716, 222] width 925 height 213
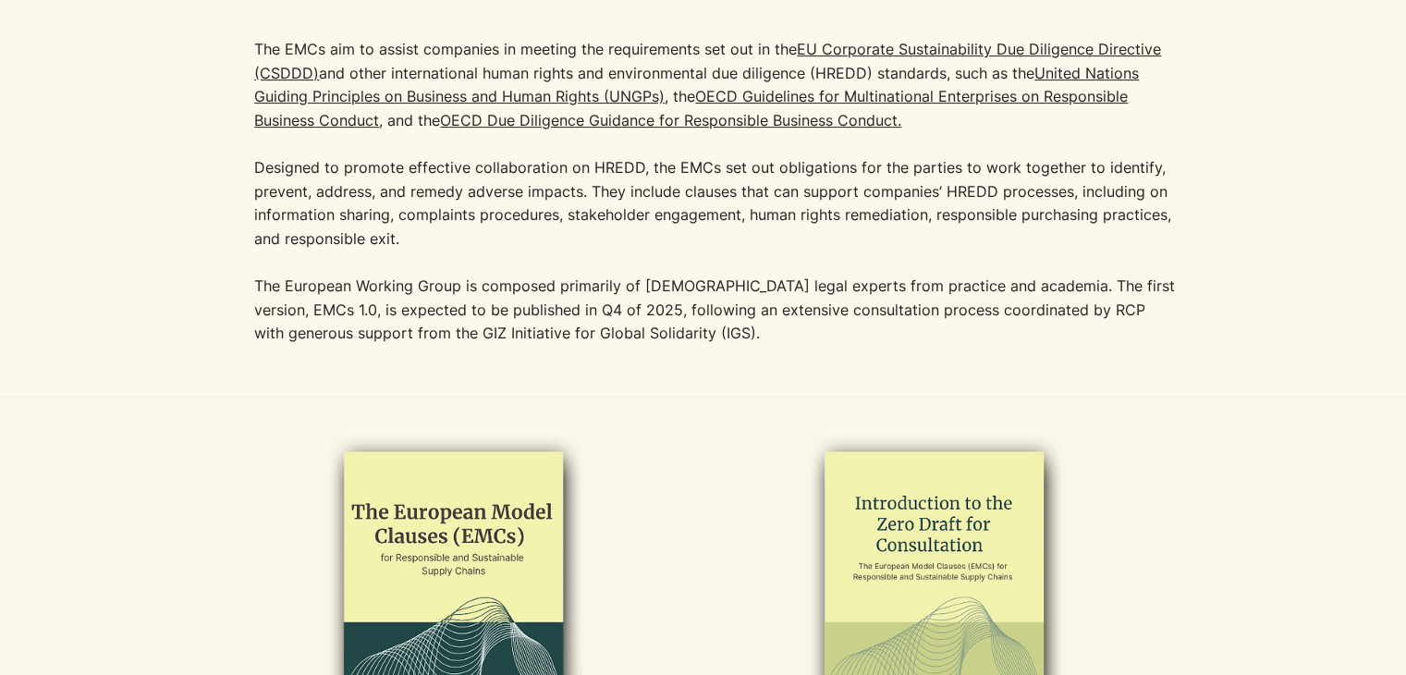
click at [374, 289] on p "The European Working Group is composed primarily of [DEMOGRAPHIC_DATA] legal ex…" at bounding box center [716, 310] width 925 height 71
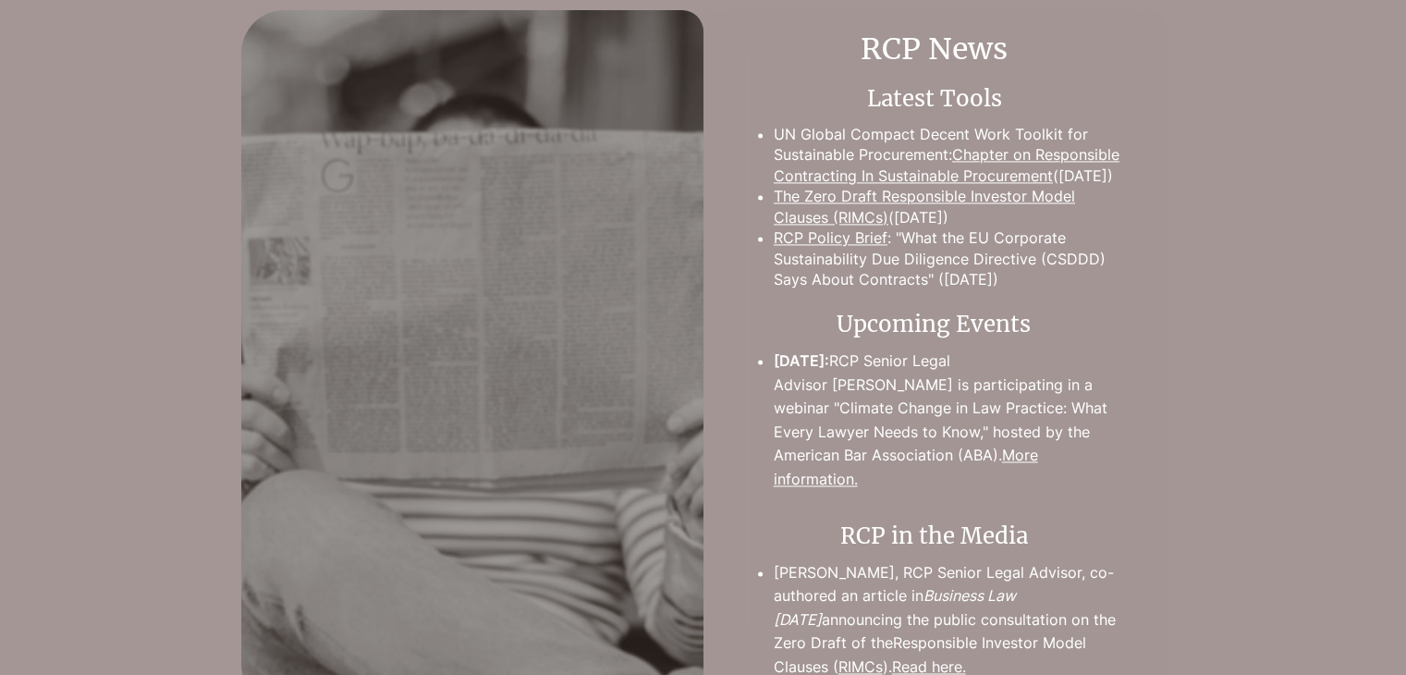
scroll to position [2733, 0]
click at [207, 349] on div at bounding box center [703, 357] width 1406 height 697
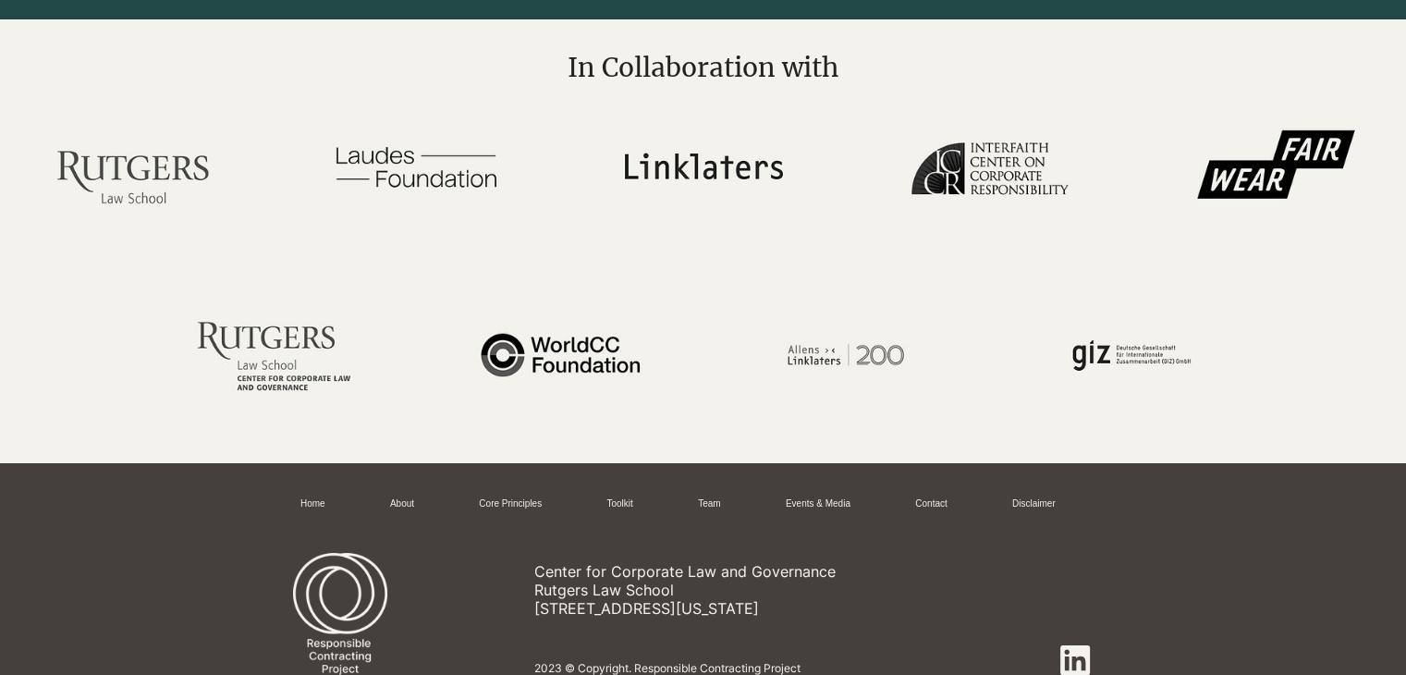
scroll to position [3707, 0]
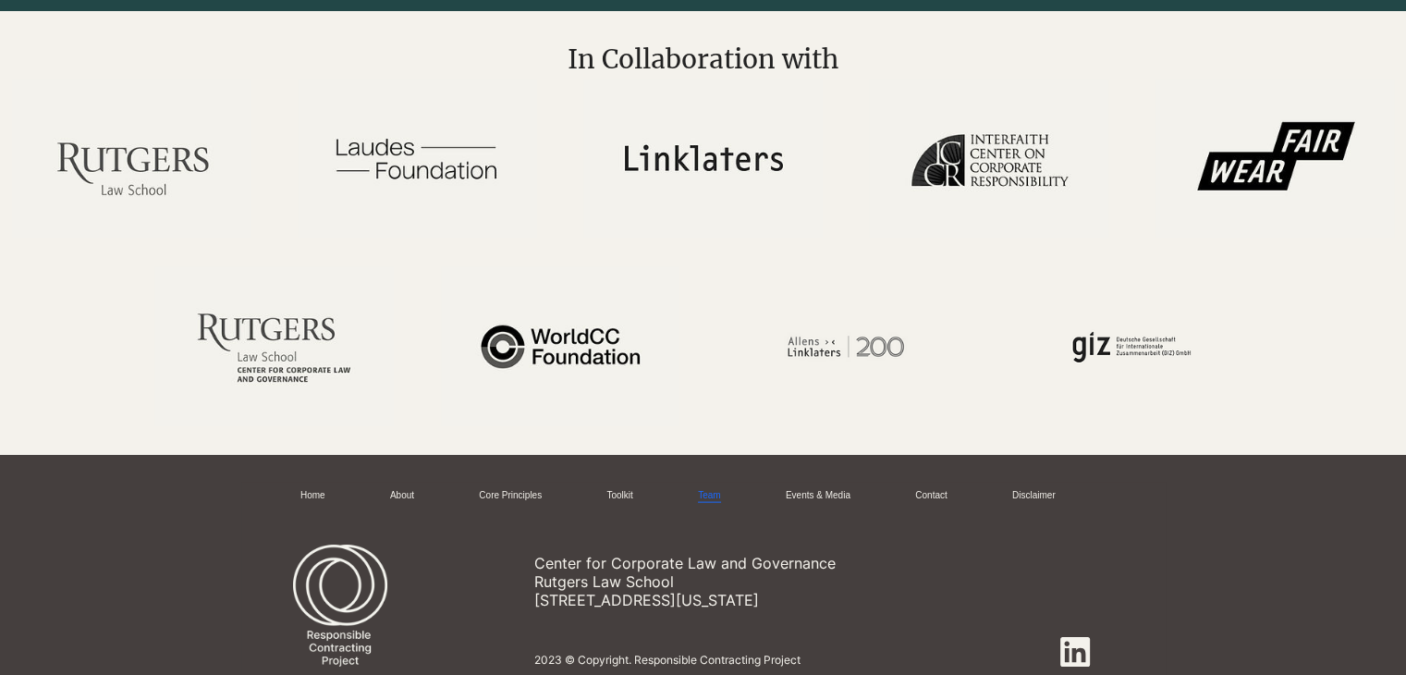
click at [718, 503] on link "Team" at bounding box center [709, 496] width 22 height 14
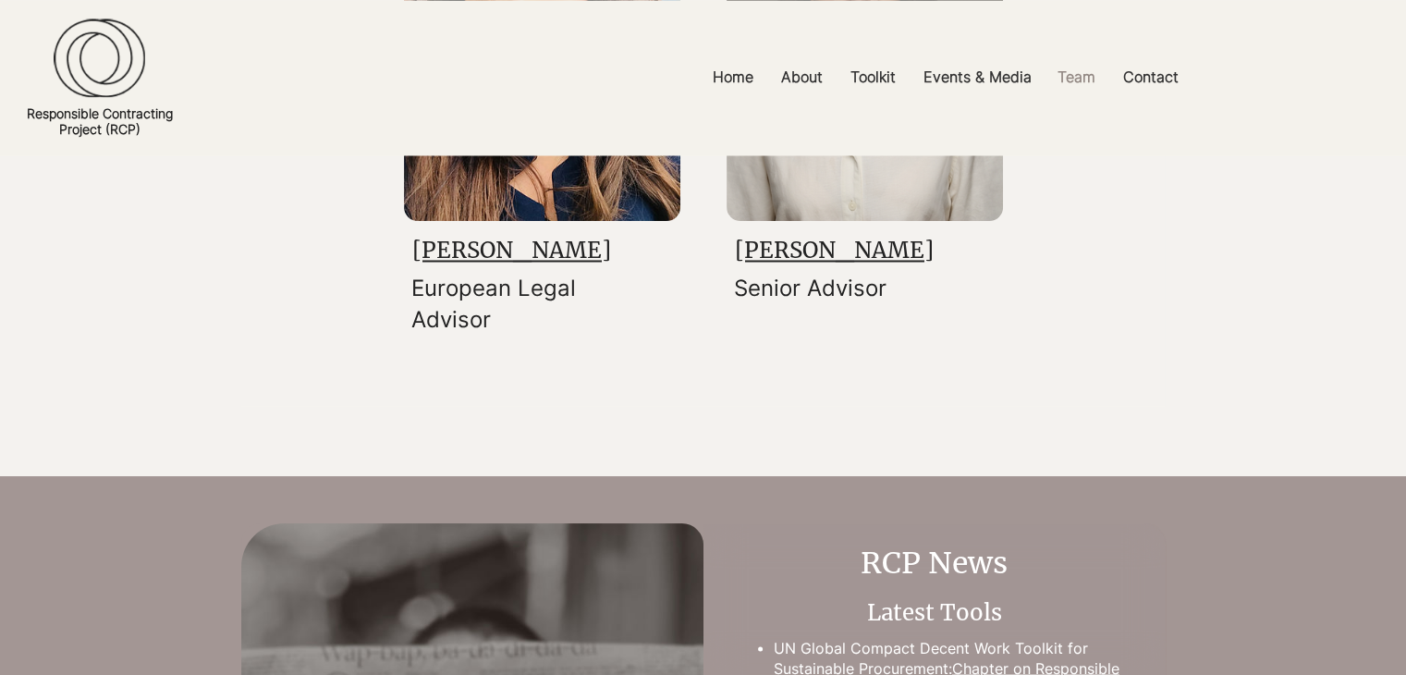
scroll to position [303, 0]
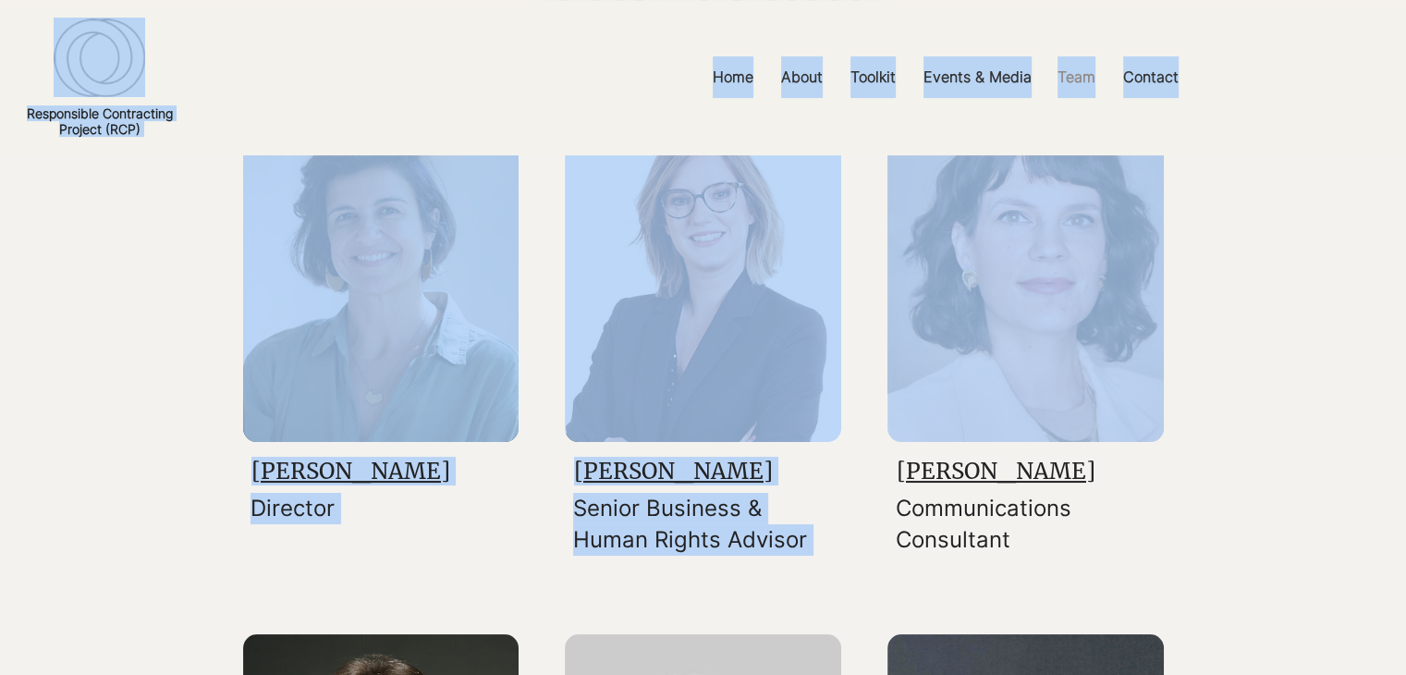
drag, startPoint x: 1403, startPoint y: 115, endPoint x: 1419, endPoint y: 62, distance: 55.3
click at [1405, 62] on html "top of page Skip to Main Content Home About Core Principles Uptake FAQs Toolkit…" at bounding box center [703, 34] width 1406 height 675
click at [730, 69] on p "Home" at bounding box center [733, 77] width 59 height 42
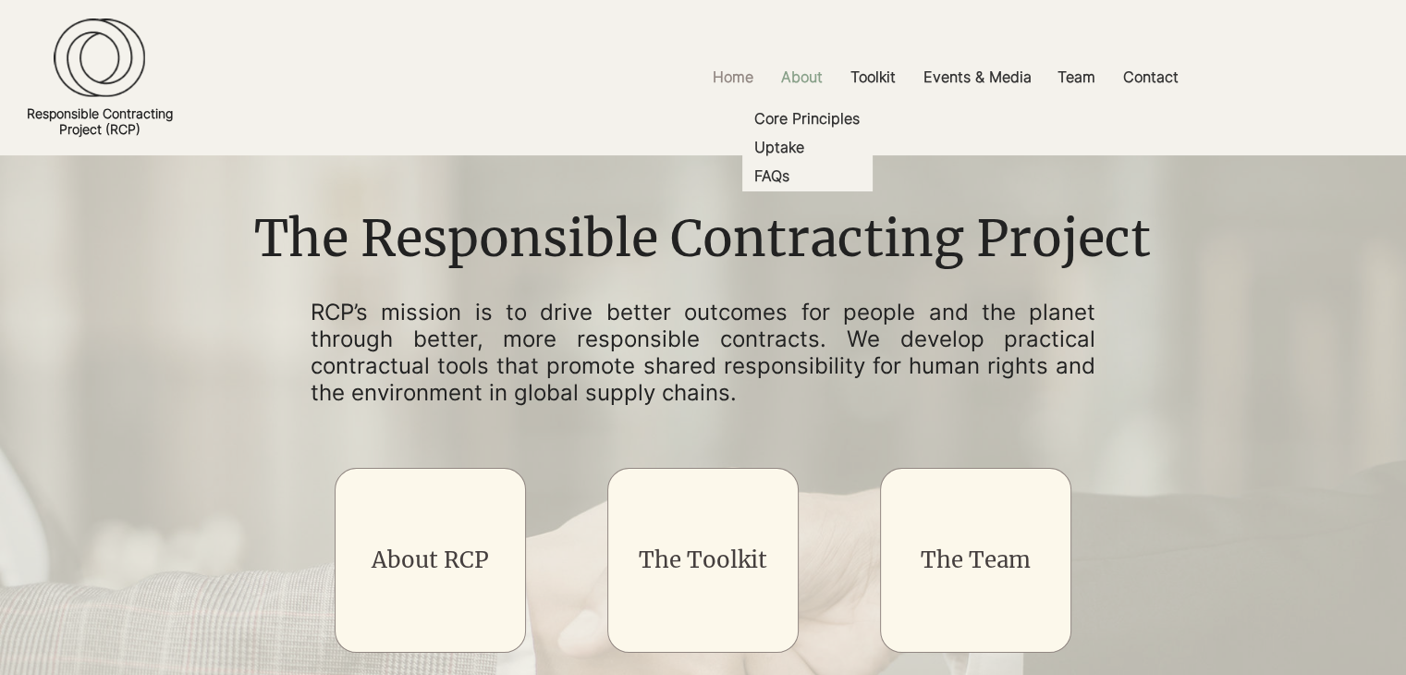
click at [810, 97] on p "About" at bounding box center [802, 77] width 60 height 42
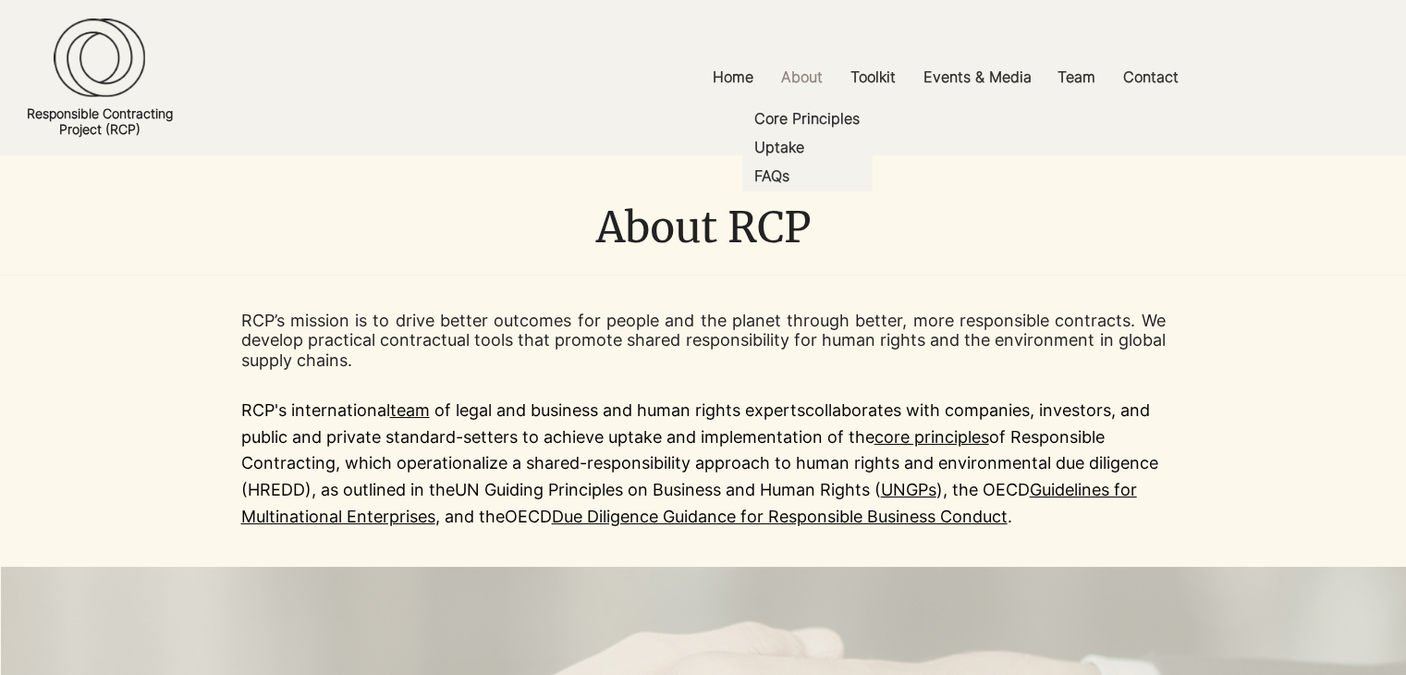
click at [654, 435] on p "RCP's international team of legal and business and human rights experts collabo…" at bounding box center [703, 464] width 925 height 133
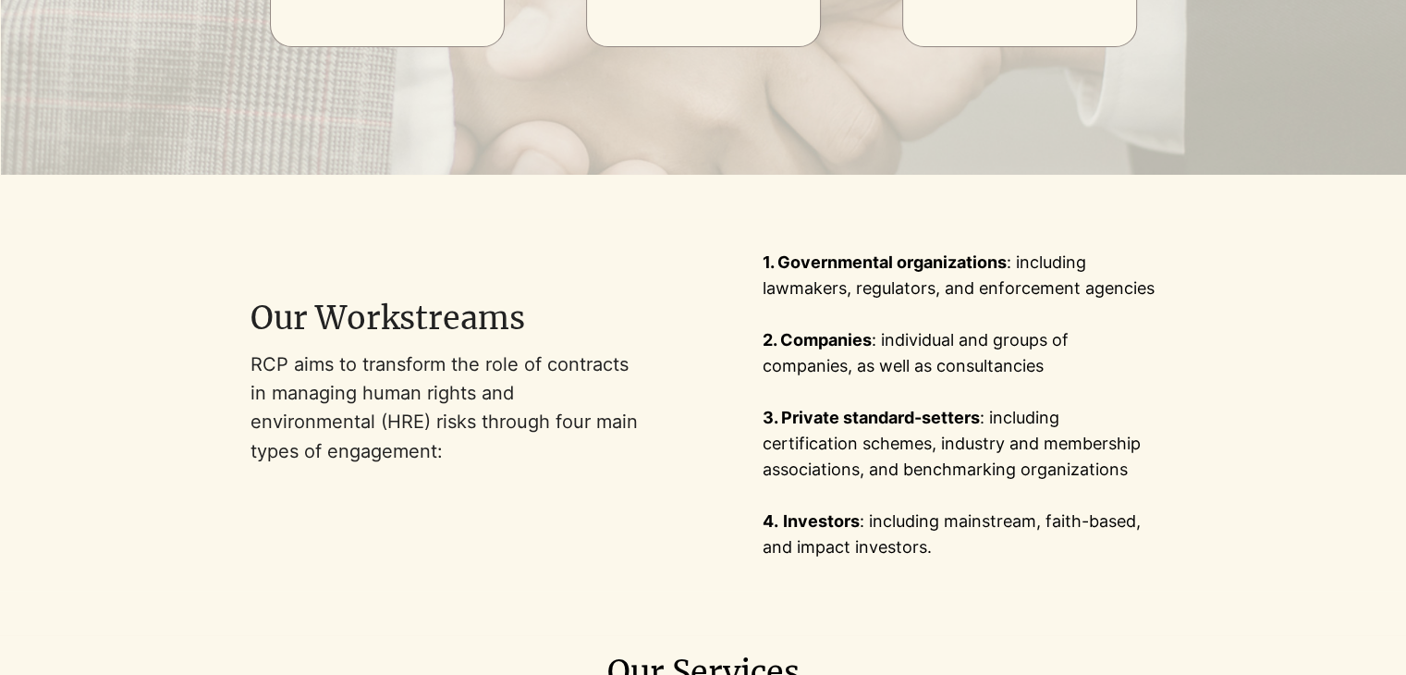
scroll to position [896, 0]
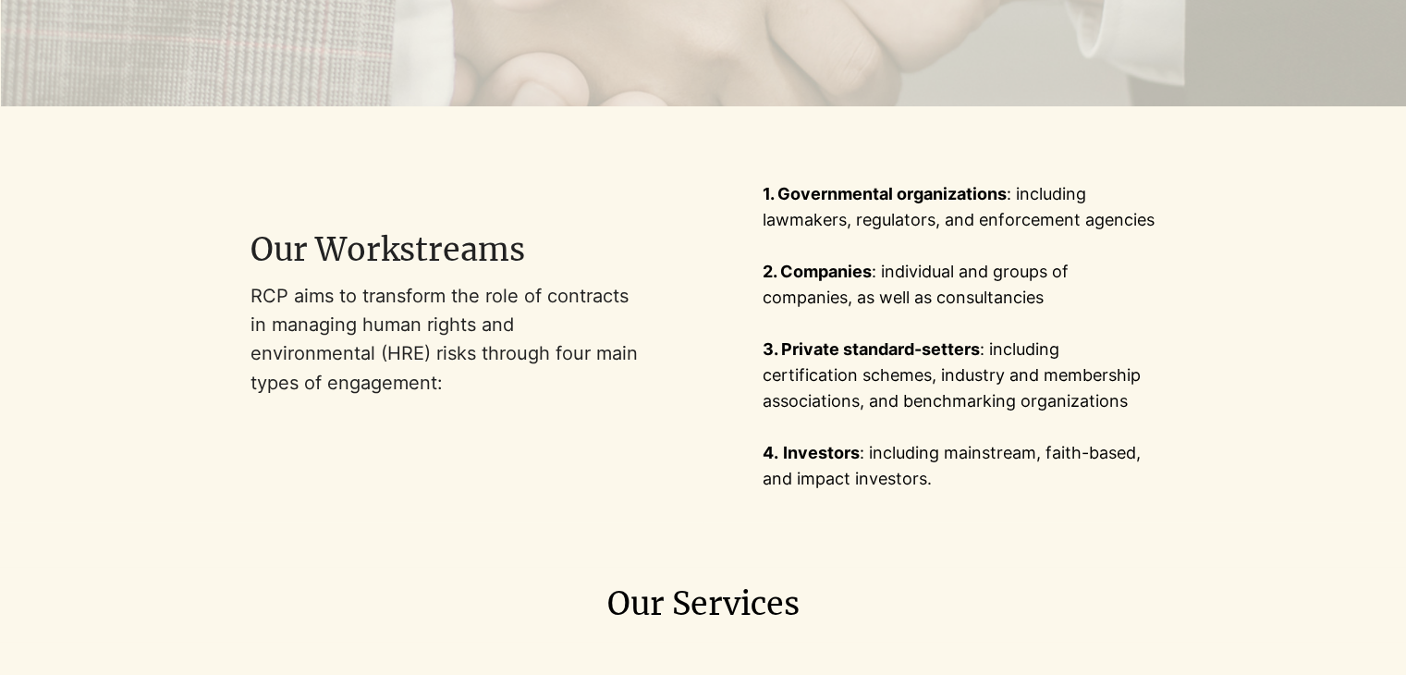
drag, startPoint x: 241, startPoint y: 308, endPoint x: 360, endPoint y: 413, distance: 158.5
click at [360, 413] on div at bounding box center [352, 336] width 704 height 371
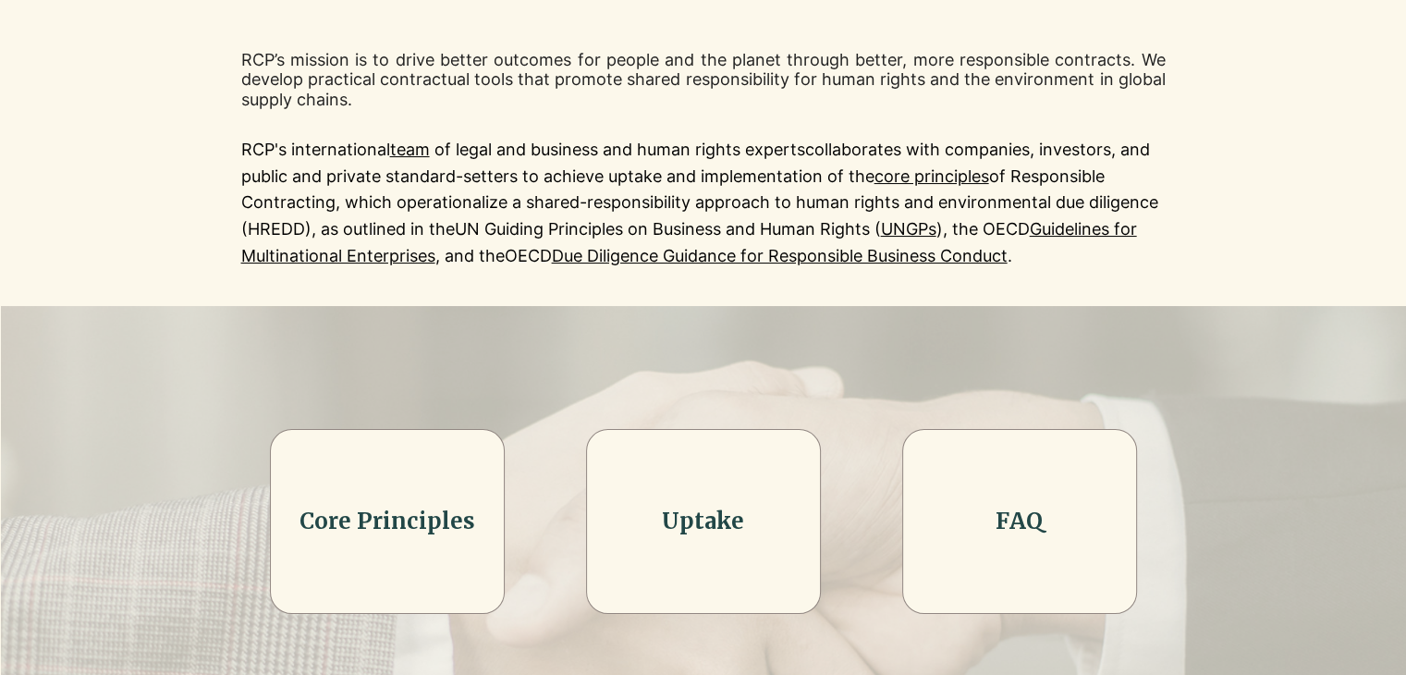
scroll to position [259, 0]
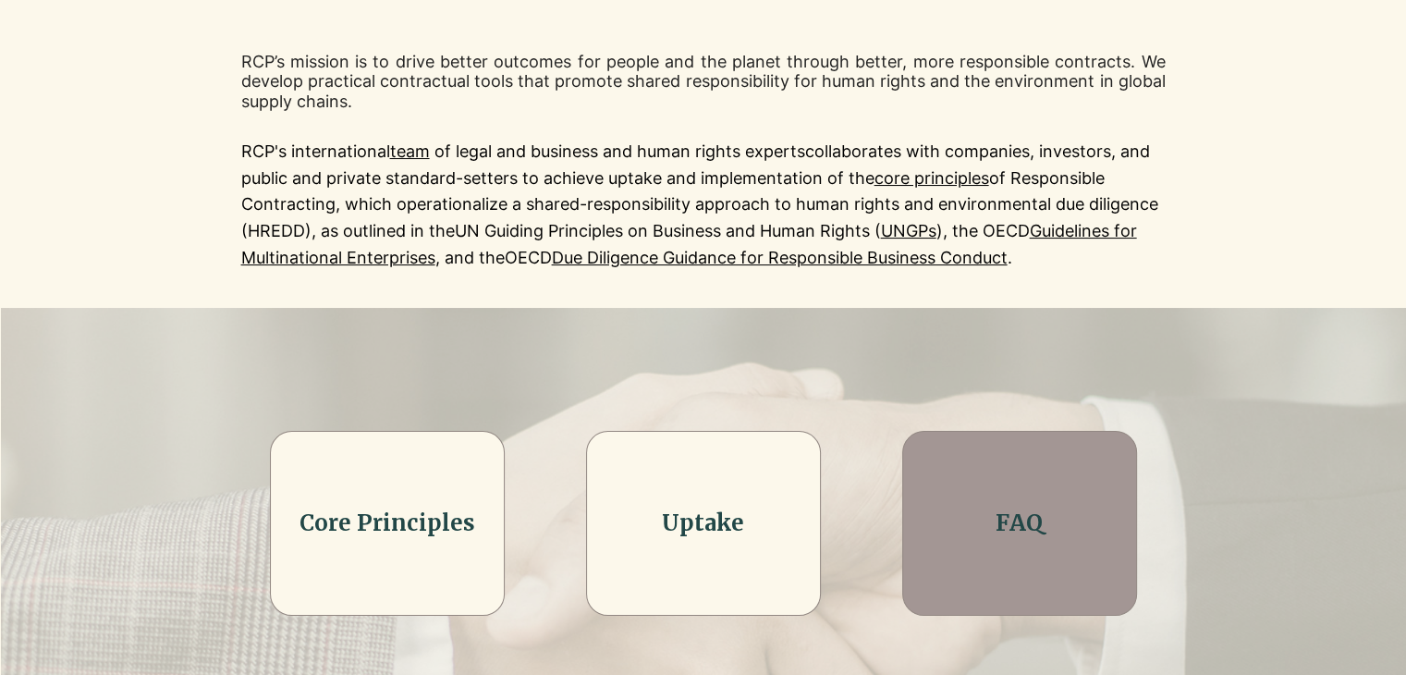
click at [1007, 489] on div at bounding box center [1019, 523] width 235 height 185
click at [975, 504] on div at bounding box center [1019, 523] width 235 height 185
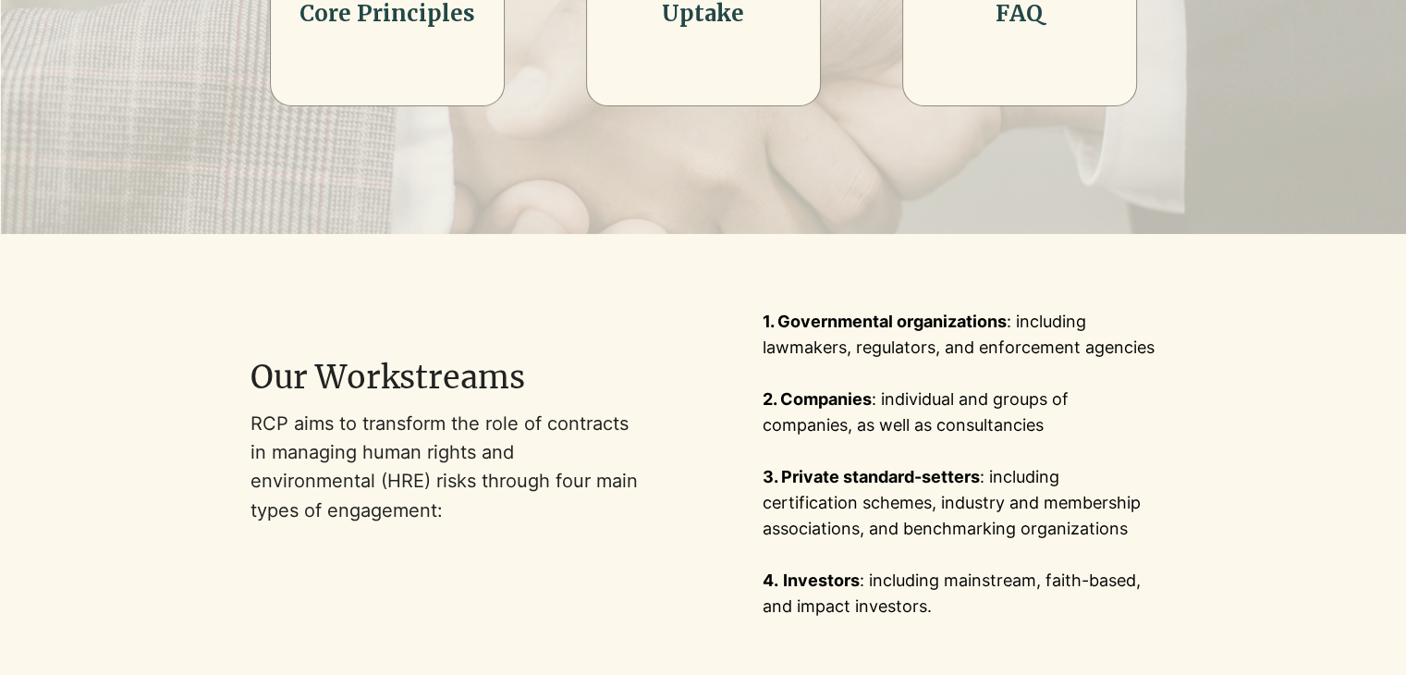
scroll to position [771, 0]
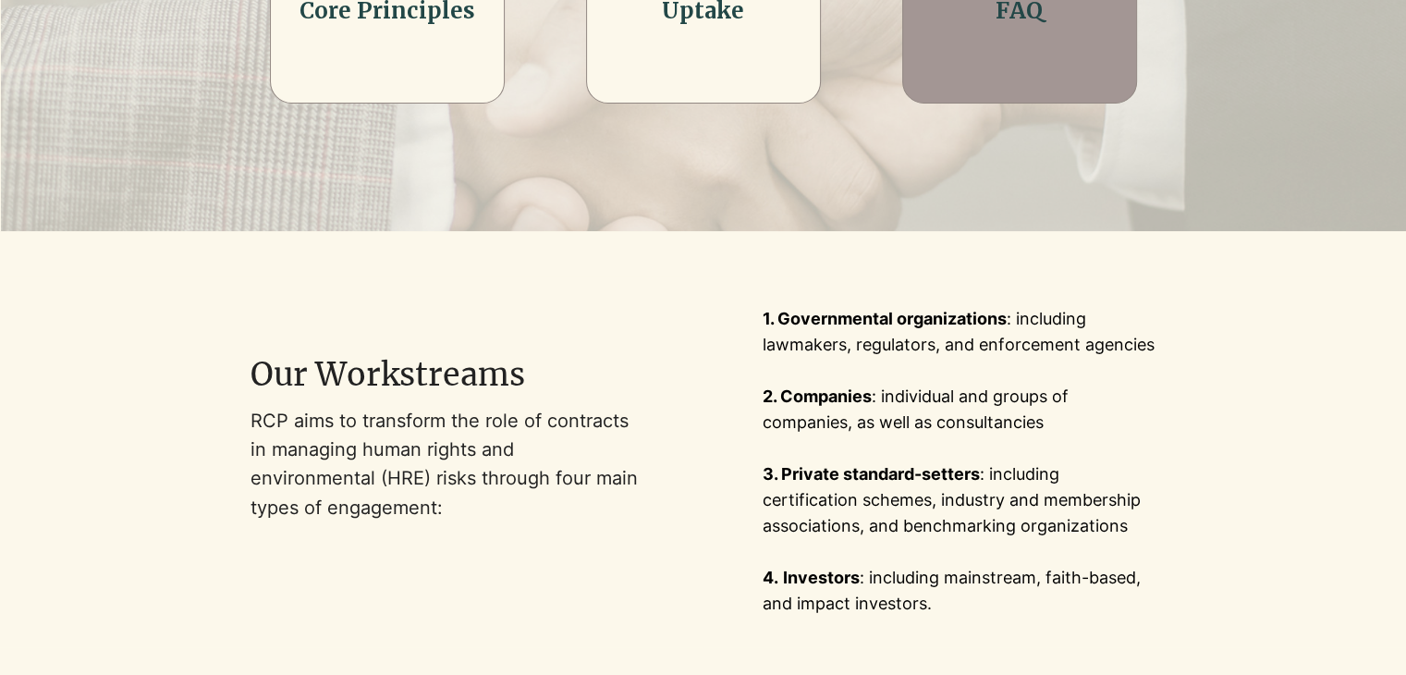
click at [1020, 27] on h2 "FAQ" at bounding box center [1020, 10] width 188 height 31
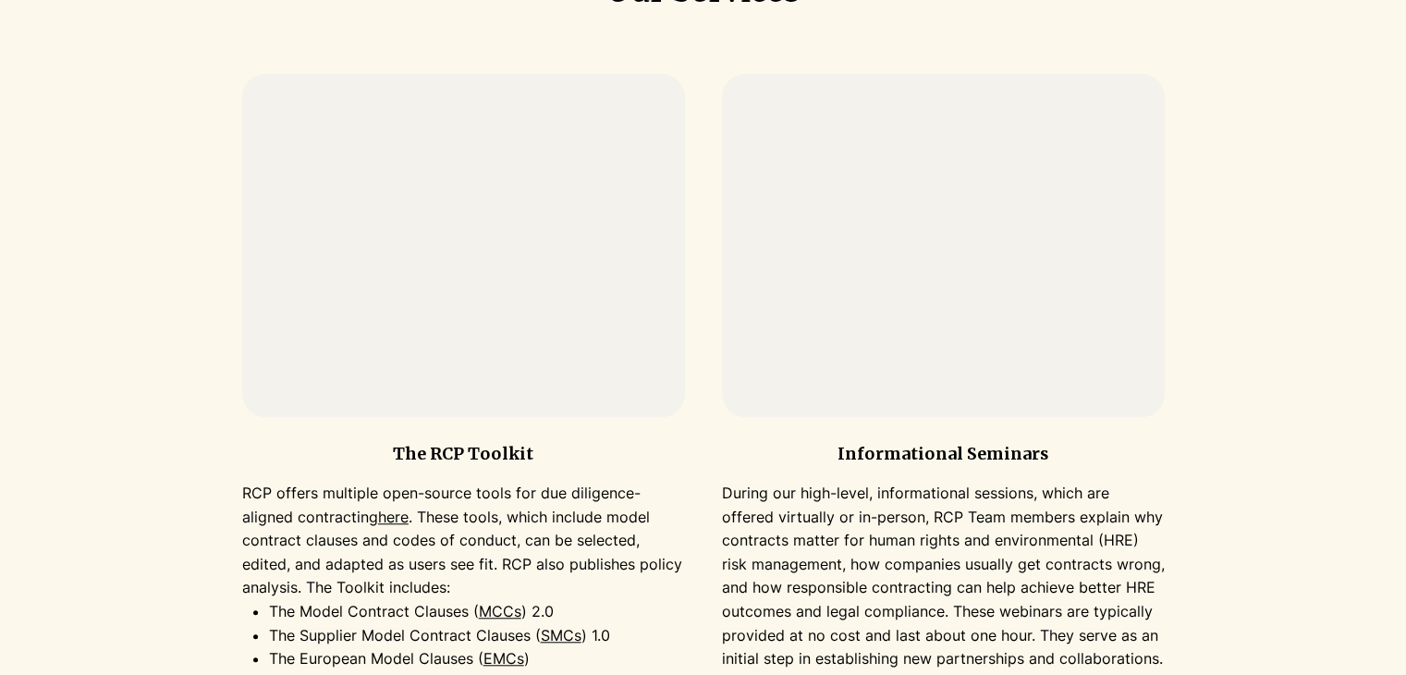
scroll to position [1512, 0]
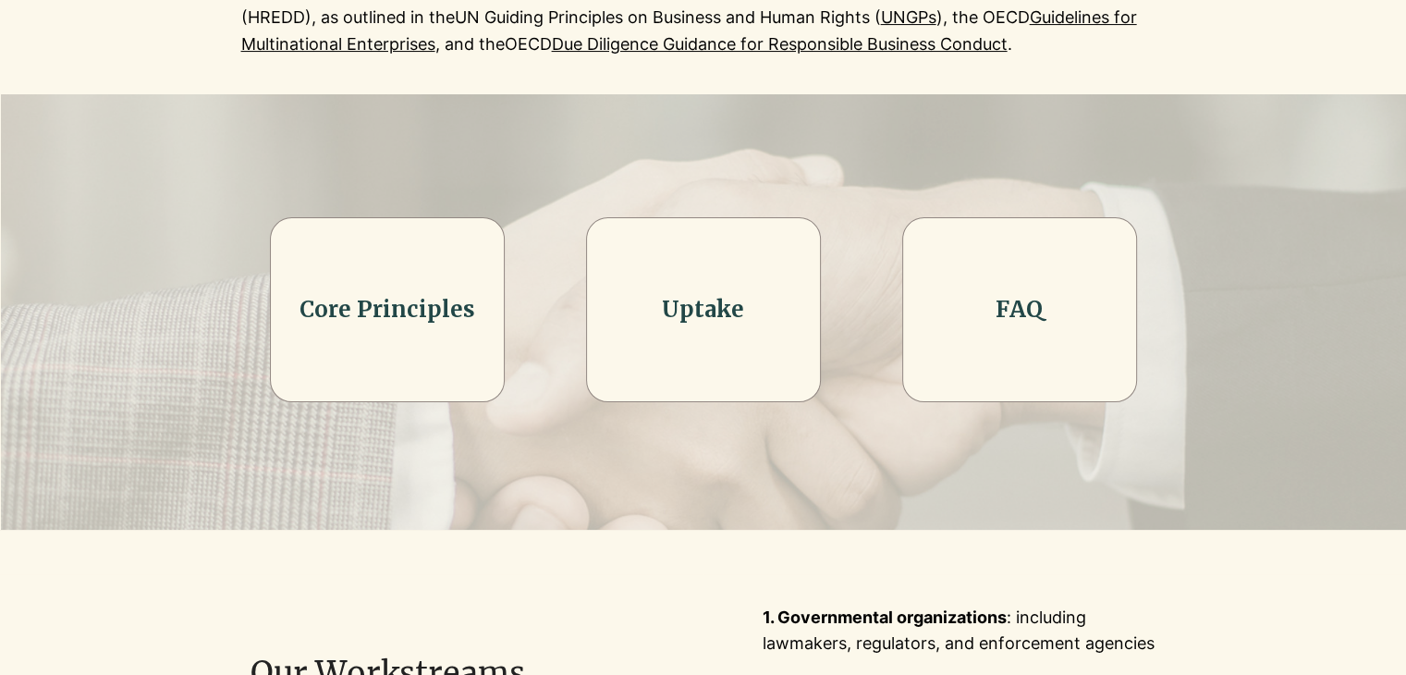
scroll to position [0, 0]
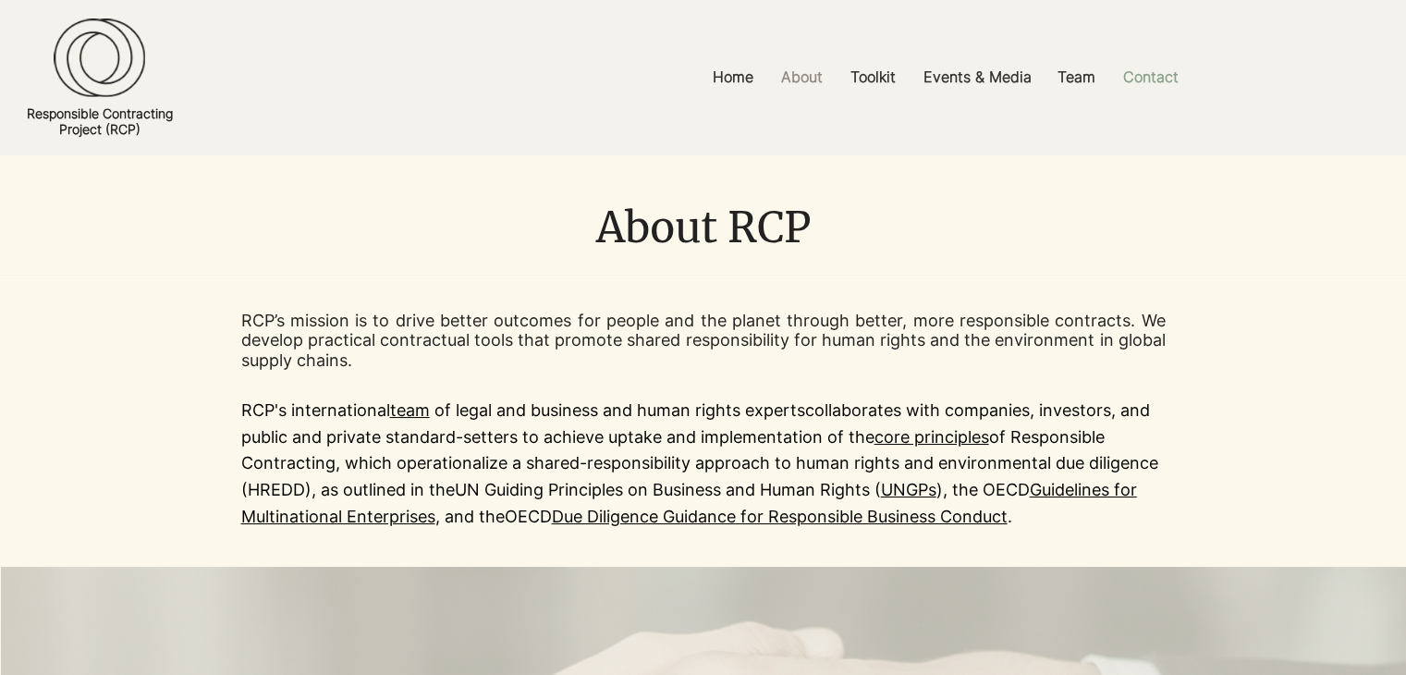
click at [1145, 68] on p "Contact" at bounding box center [1151, 77] width 74 height 42
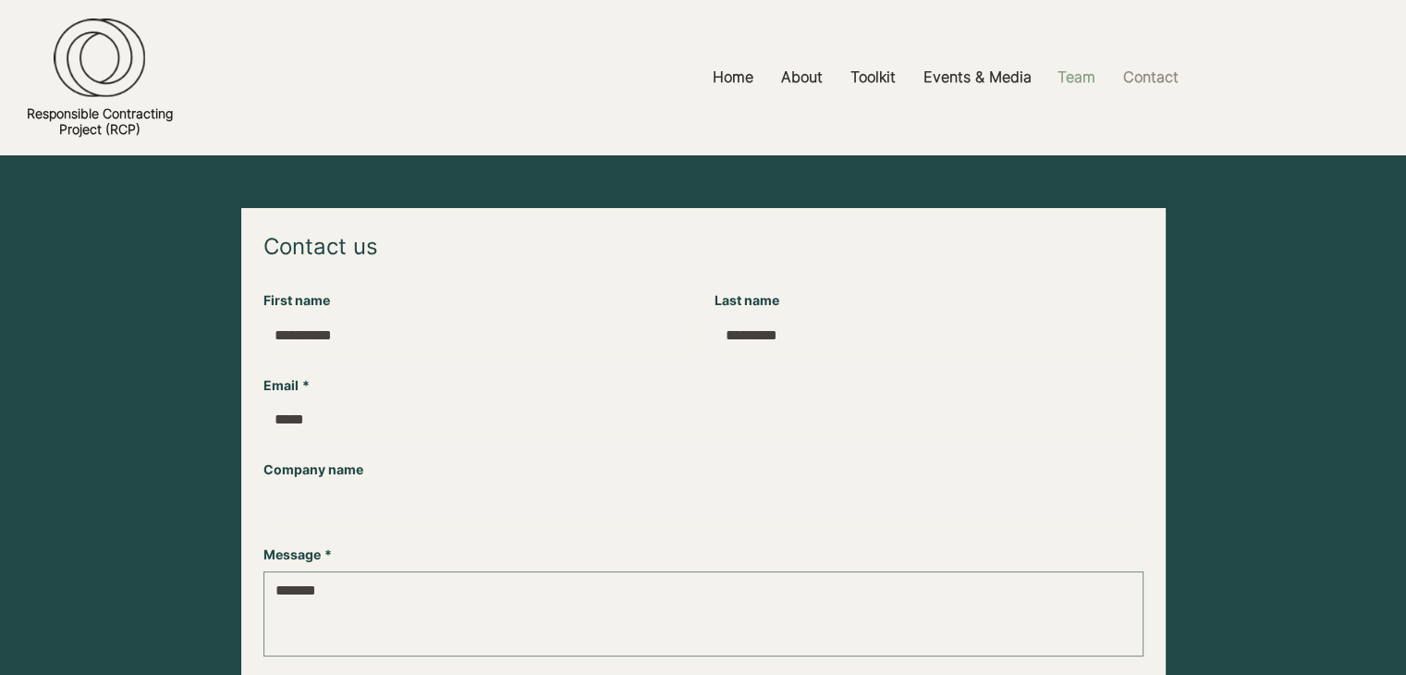
click at [1073, 65] on p "Team" at bounding box center [1077, 77] width 56 height 42
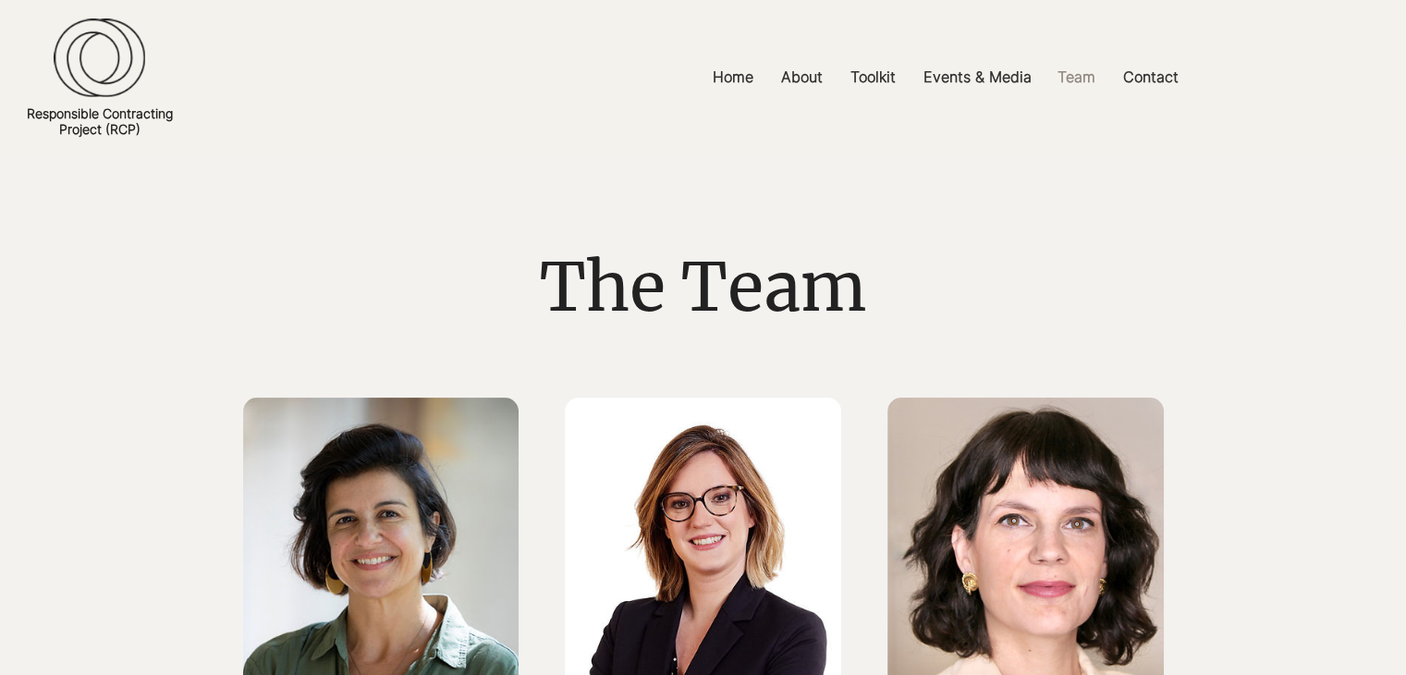
click at [123, 69] on img at bounding box center [100, 58] width 92 height 80
